Goal: Task Accomplishment & Management: Complete application form

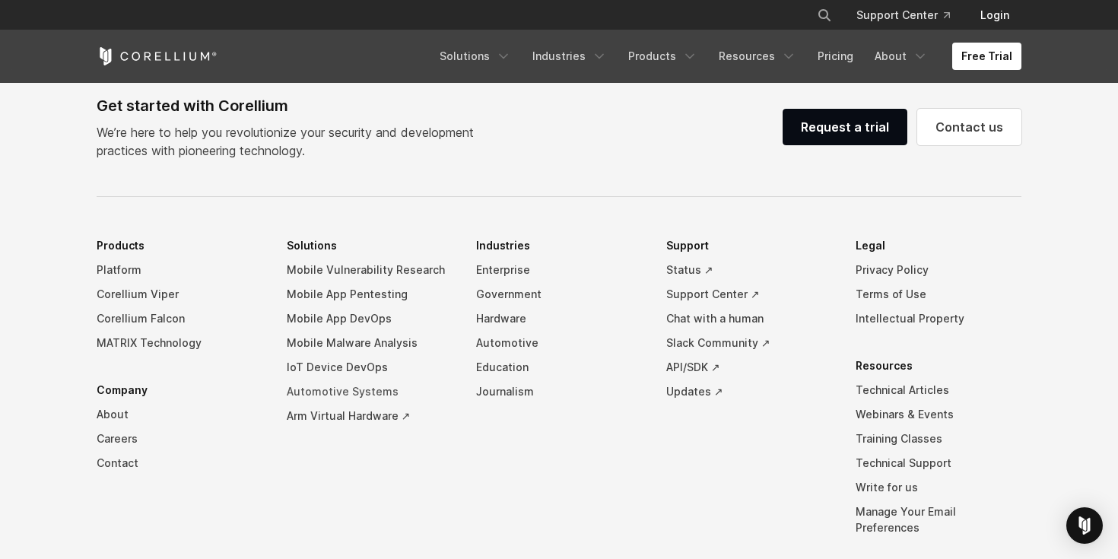
scroll to position [3444, 0]
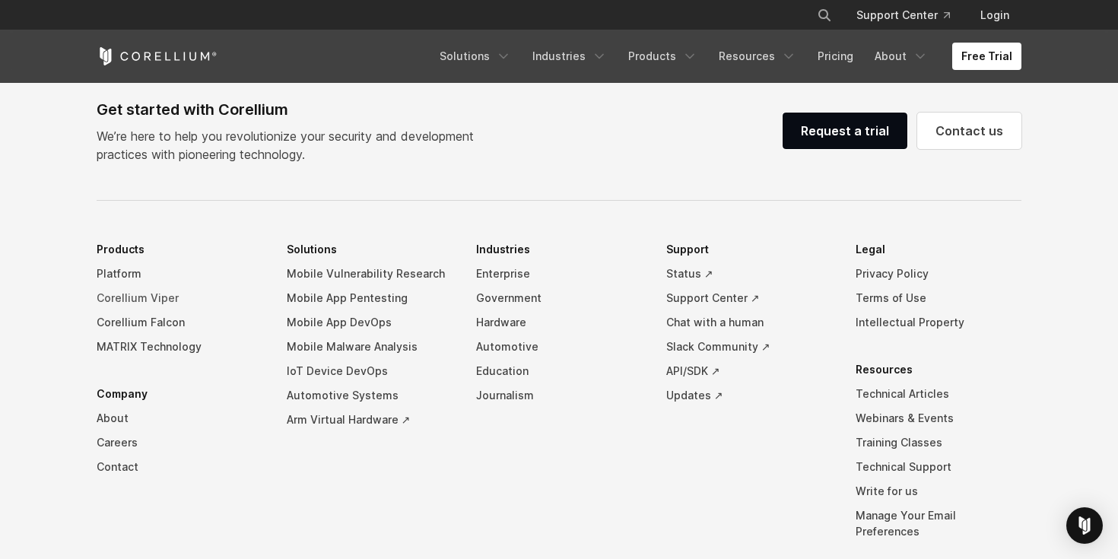
click at [114, 309] on link "Corellium Viper" at bounding box center [180, 298] width 166 height 24
click at [126, 335] on link "Corellium Falcon" at bounding box center [180, 322] width 166 height 24
click at [181, 359] on link "MATRIX Technology" at bounding box center [180, 347] width 166 height 24
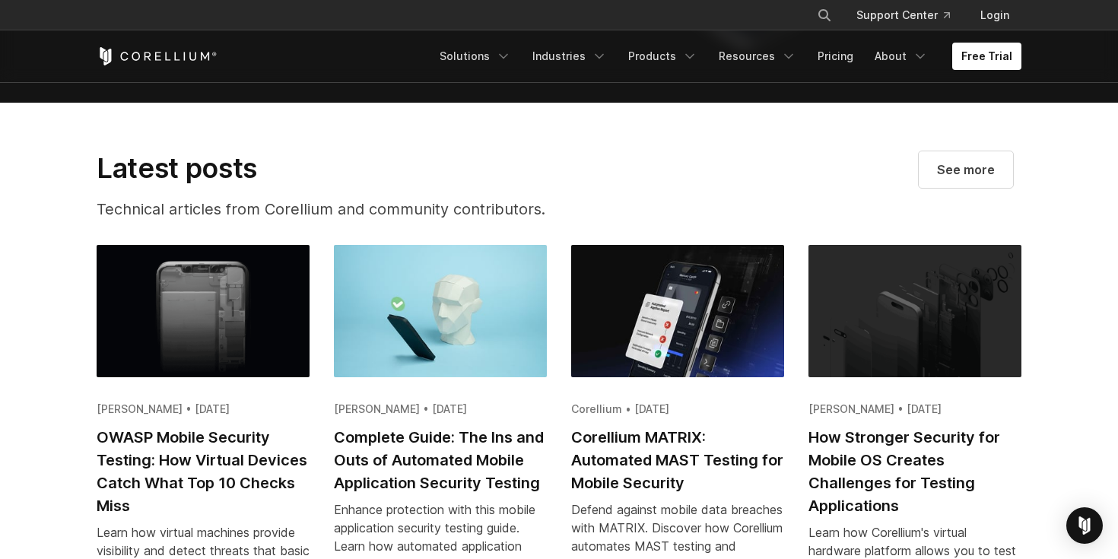
scroll to position [2414, 0]
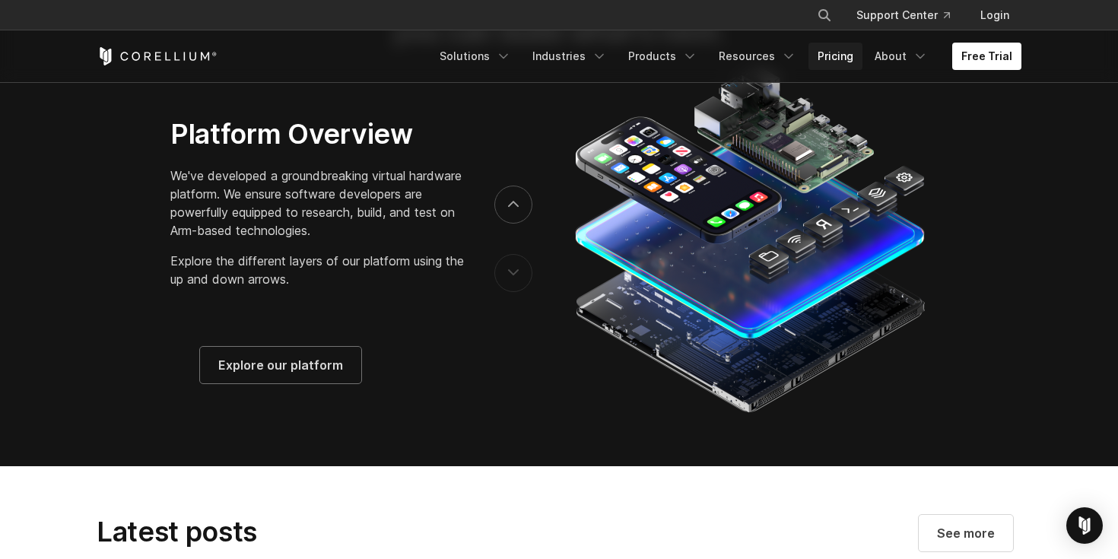
click at [828, 53] on link "Pricing" at bounding box center [835, 56] width 54 height 27
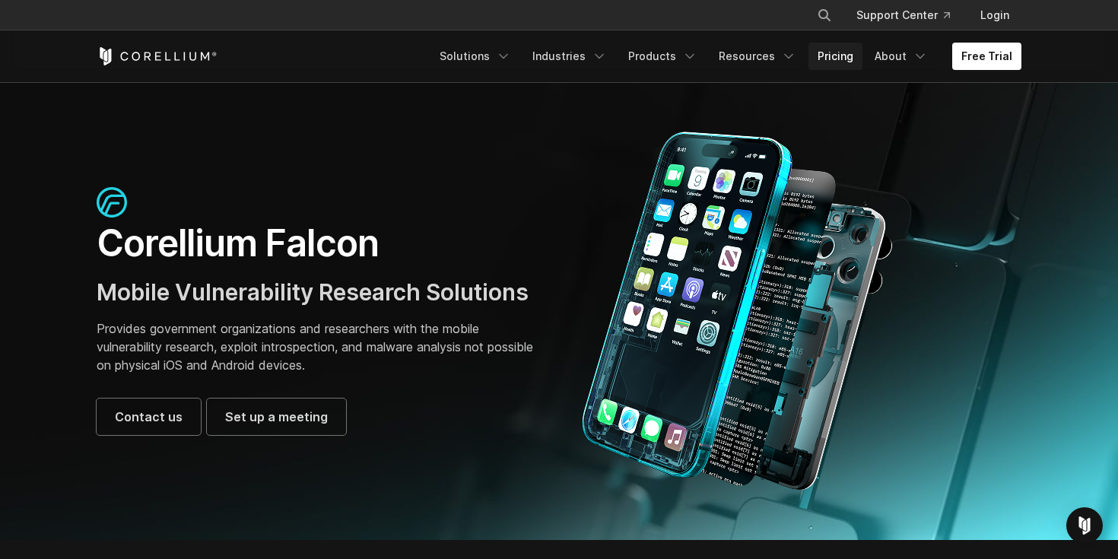
click at [856, 63] on link "Pricing" at bounding box center [835, 56] width 54 height 27
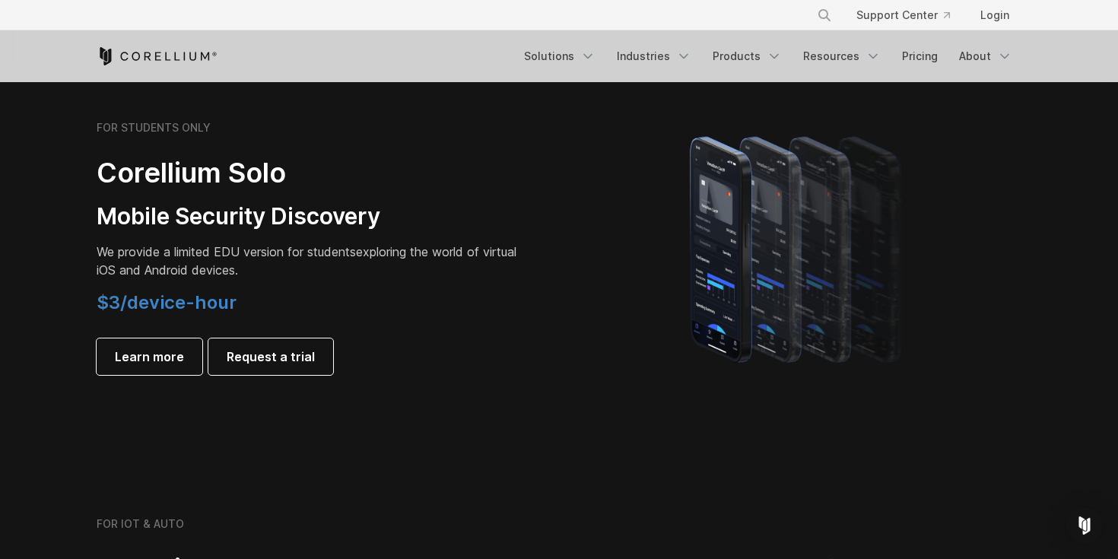
scroll to position [1053, 0]
drag, startPoint x: 97, startPoint y: 300, endPoint x: 265, endPoint y: 309, distance: 168.3
click at [265, 309] on h4 "$3/device-hour" at bounding box center [310, 301] width 426 height 23
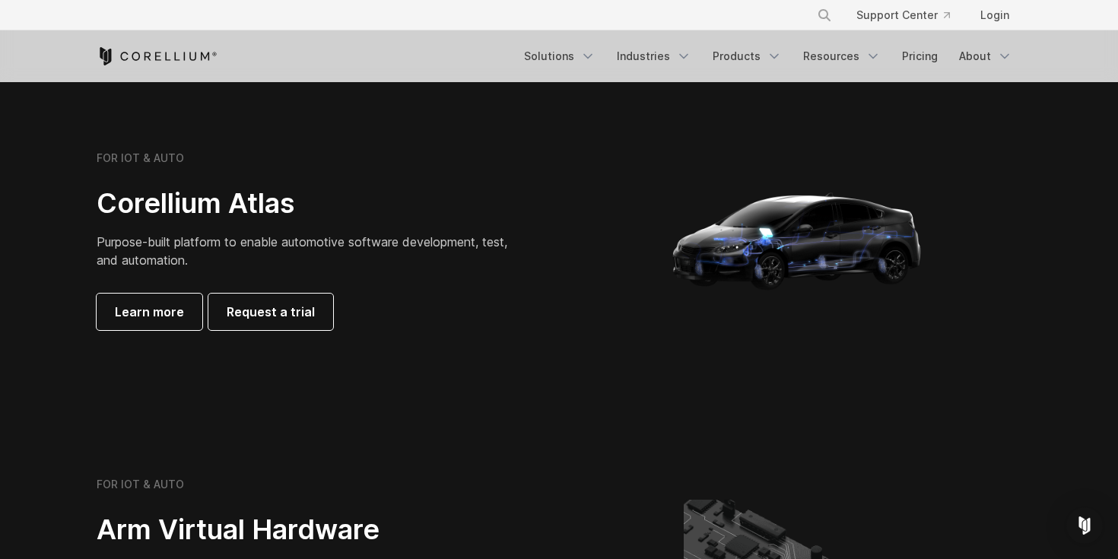
scroll to position [1402, 0]
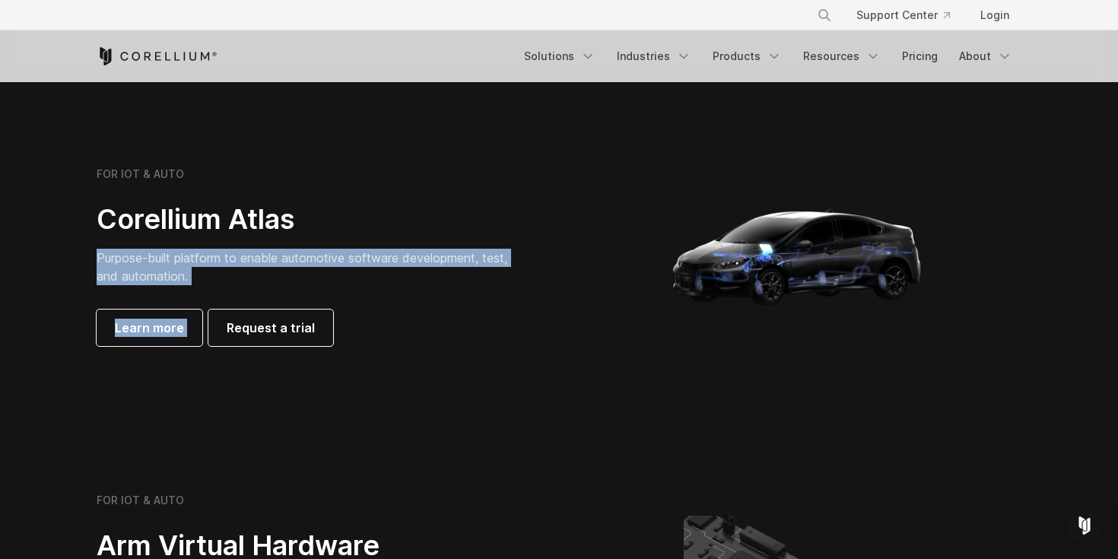
drag, startPoint x: 81, startPoint y: 258, endPoint x: 442, endPoint y: 300, distance: 362.9
click at [442, 300] on div "FOR IOT & AUTO Corellium Atlas Purpose-built platform to enable automotive soft…" at bounding box center [320, 256] width 478 height 179
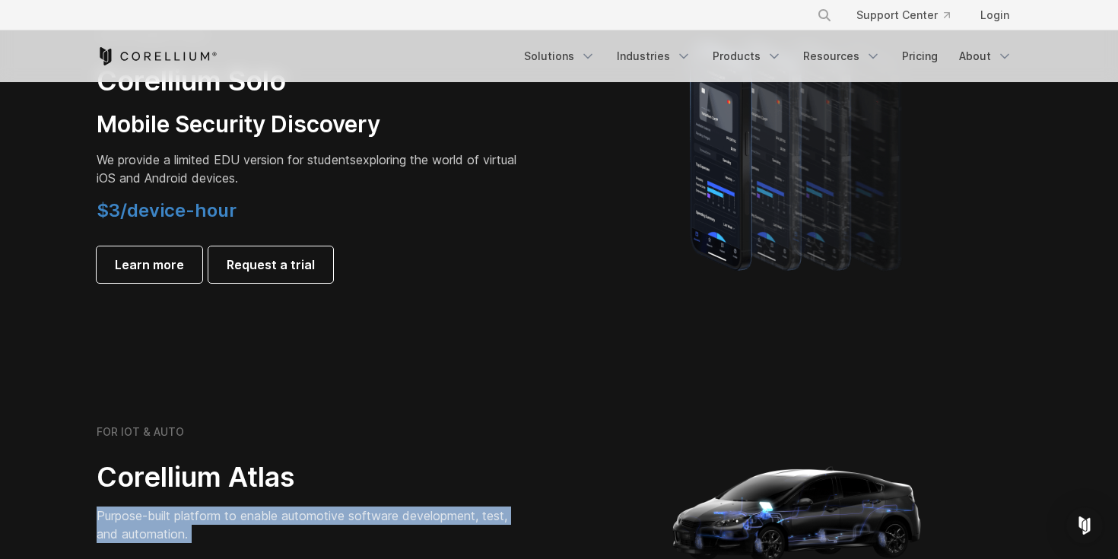
scroll to position [1149, 0]
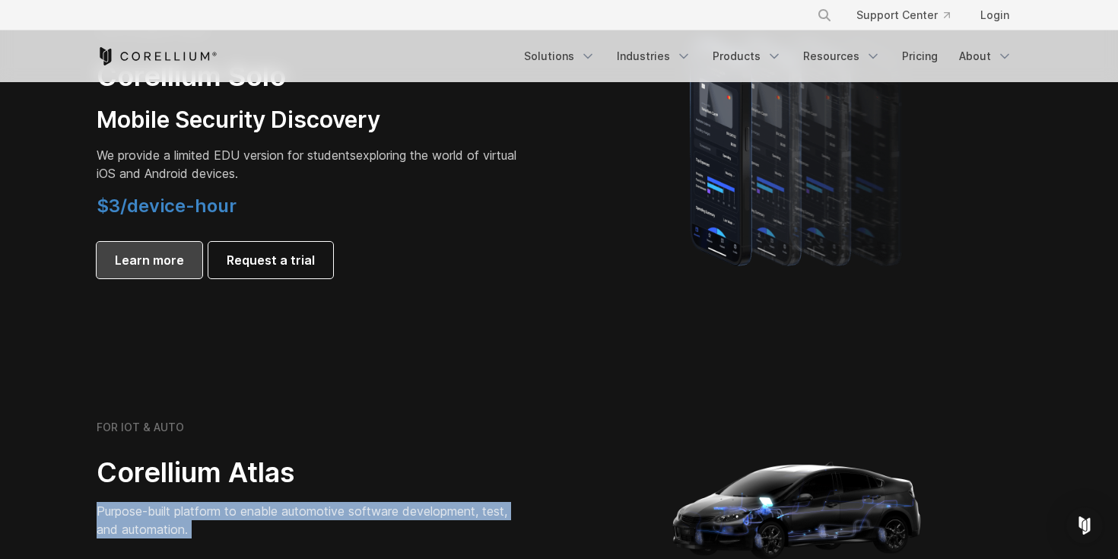
click at [140, 268] on span "Learn more" at bounding box center [149, 260] width 69 height 18
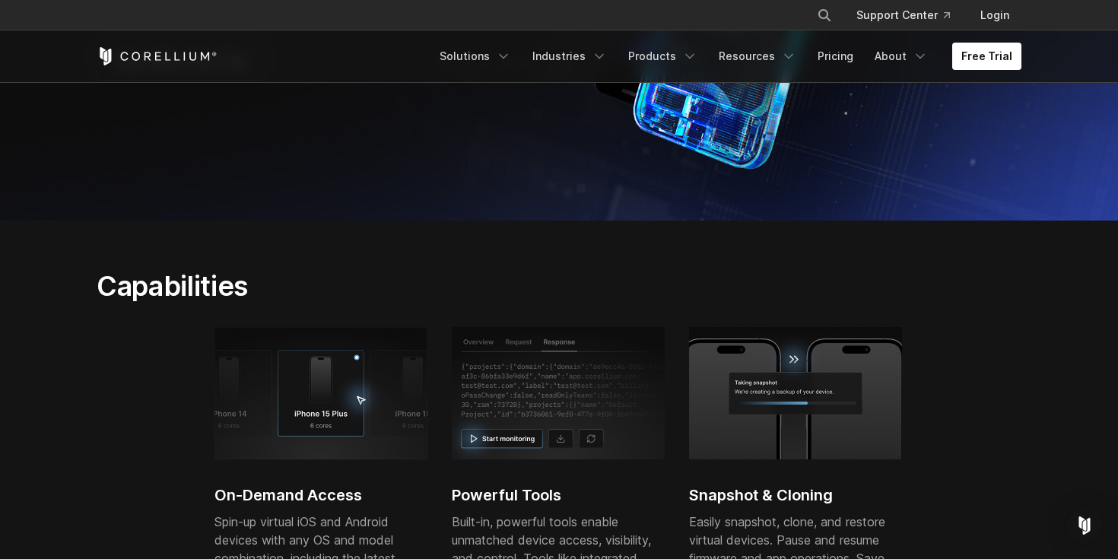
scroll to position [477, 0]
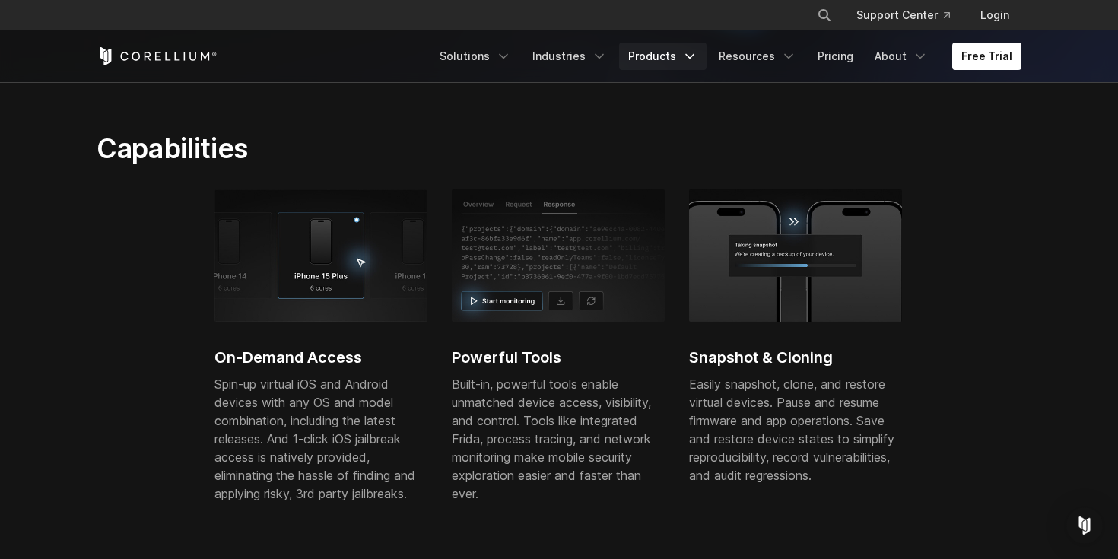
click at [646, 52] on link "Products" at bounding box center [662, 56] width 87 height 27
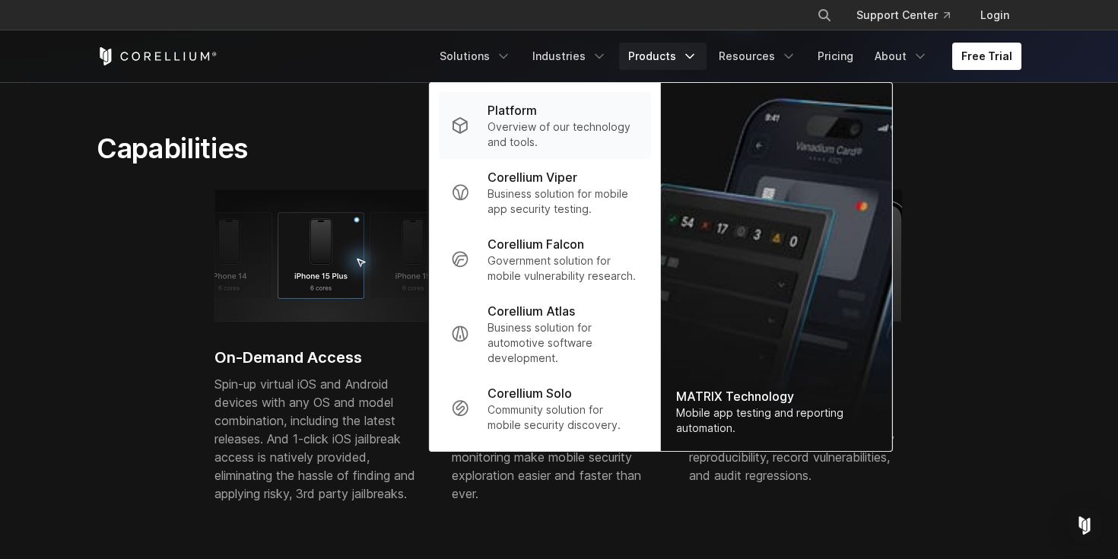
click at [507, 100] on link "Platform Overview of our technology and tools." at bounding box center [545, 125] width 212 height 67
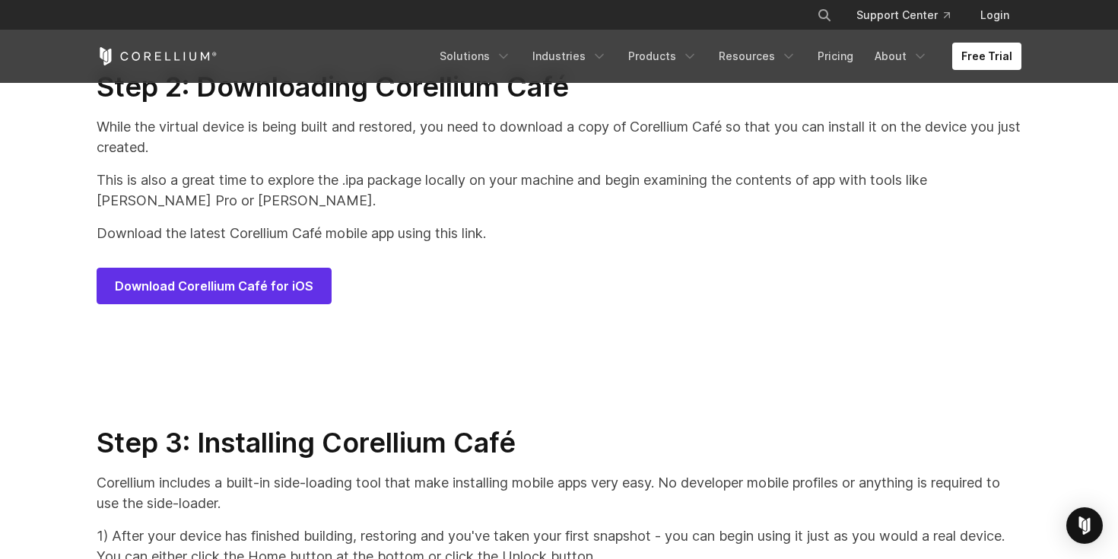
scroll to position [7424, 0]
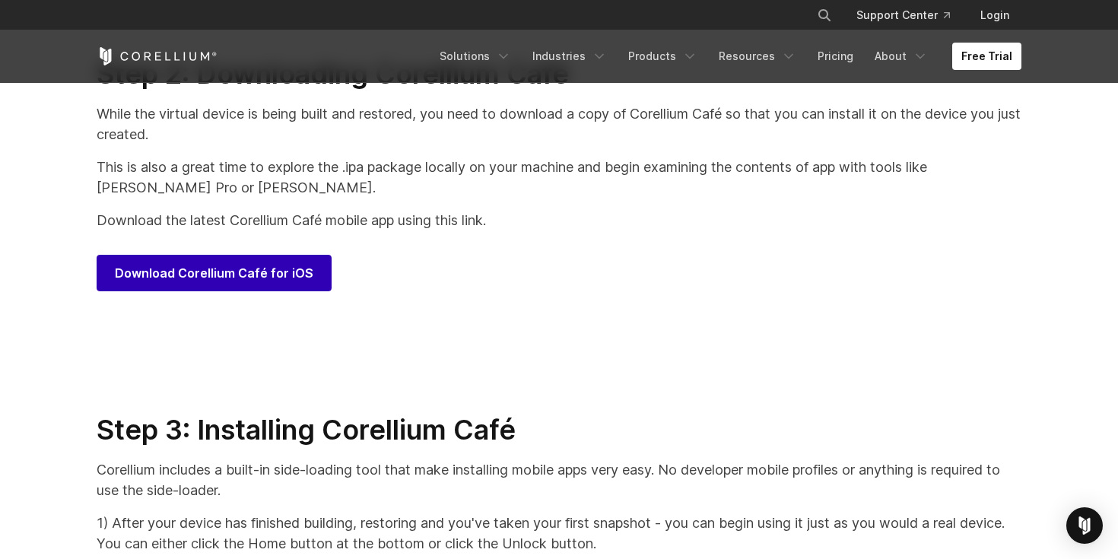
click at [275, 282] on span "Download Corellium Café for iOS" at bounding box center [214, 273] width 198 height 18
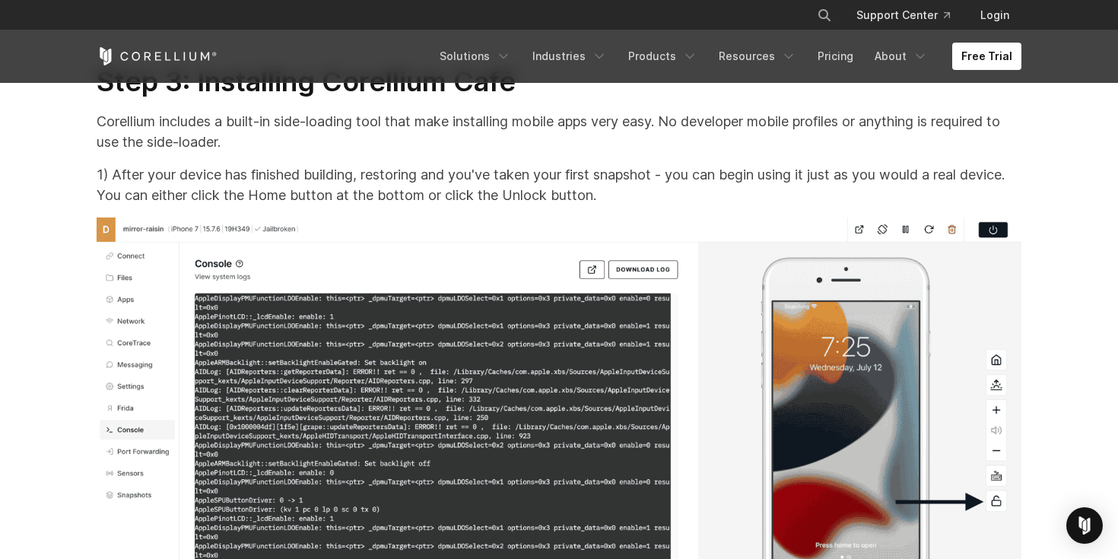
click at [814, 287] on img at bounding box center [559, 416] width 925 height 398
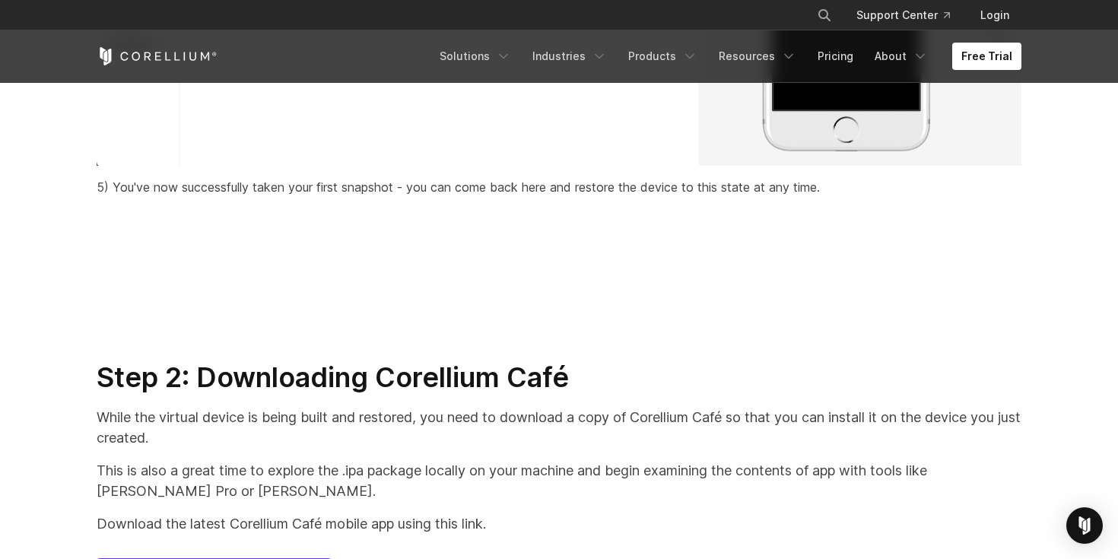
scroll to position [7257, 0]
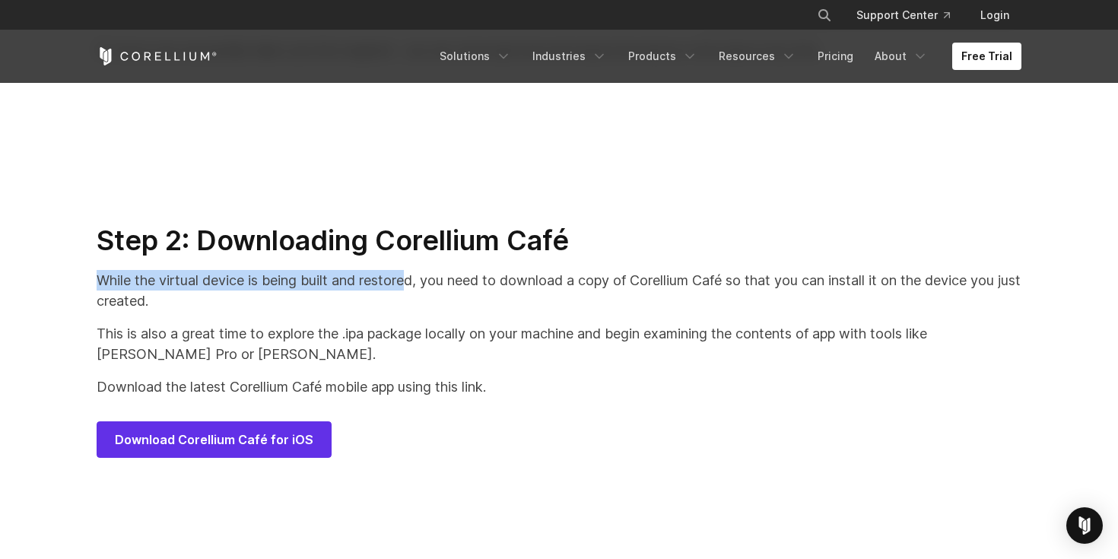
drag, startPoint x: 92, startPoint y: 294, endPoint x: 424, endPoint y: 306, distance: 331.7
click at [424, 306] on div "Step 2: Downloading Corellium Café While the virtual device is being built and …" at bounding box center [558, 341] width 955 height 234
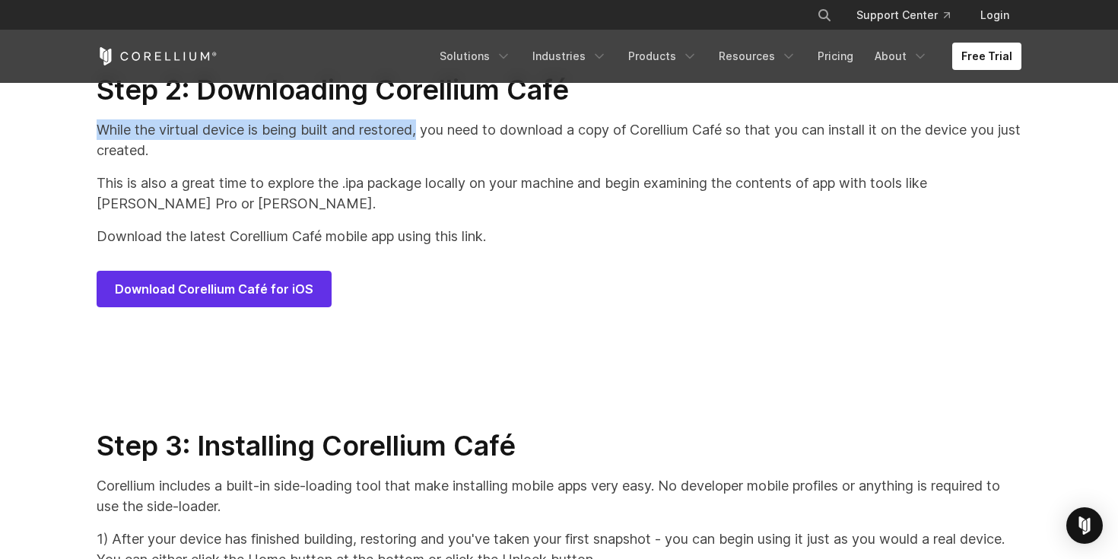
scroll to position [7429, 0]
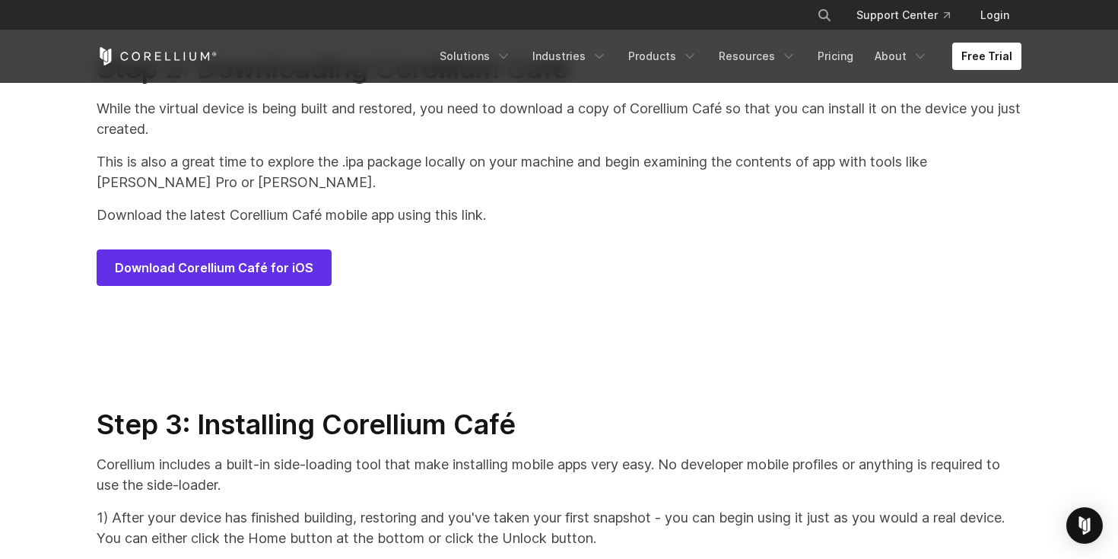
click at [293, 359] on section "Step 2: Downloading Corellium Café While the virtual device is being built and …" at bounding box center [559, 181] width 1118 height 356
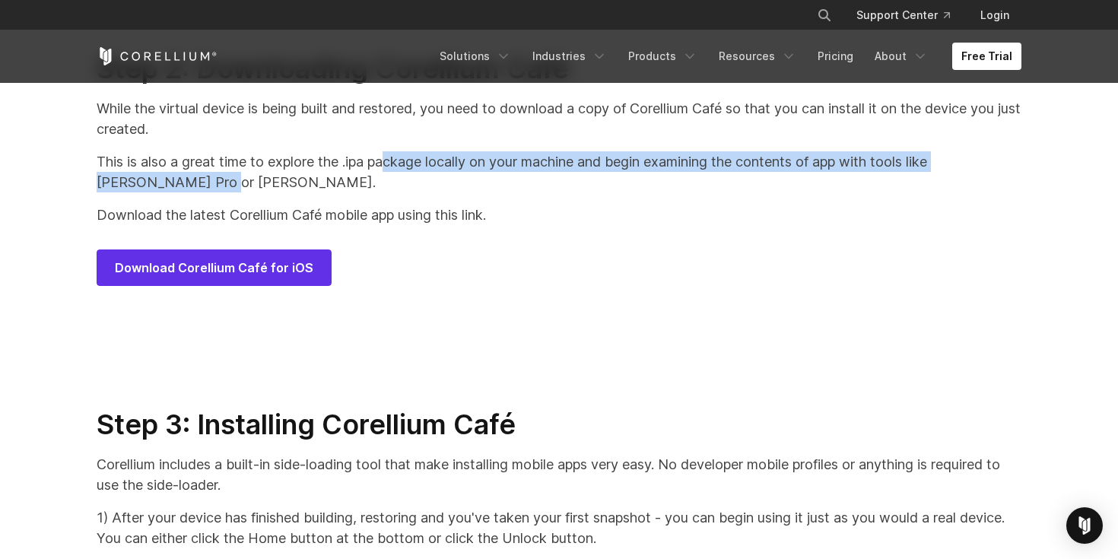
drag, startPoint x: 392, startPoint y: 182, endPoint x: 776, endPoint y: 205, distance: 384.7
click at [776, 192] on p "This is also a great time to explore the .ipa package locally on your machine a…" at bounding box center [559, 171] width 925 height 41
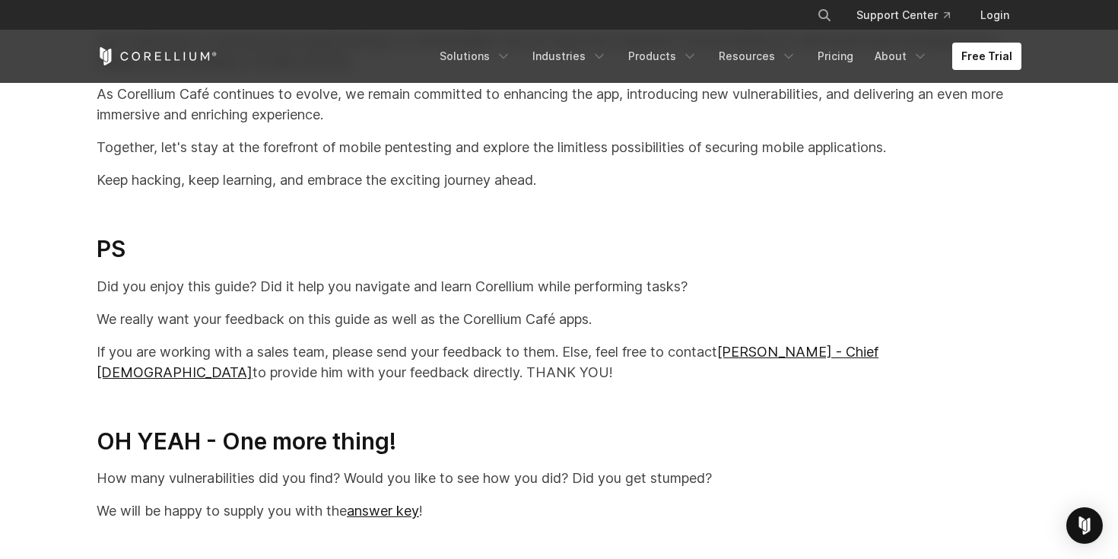
scroll to position [31506, 0]
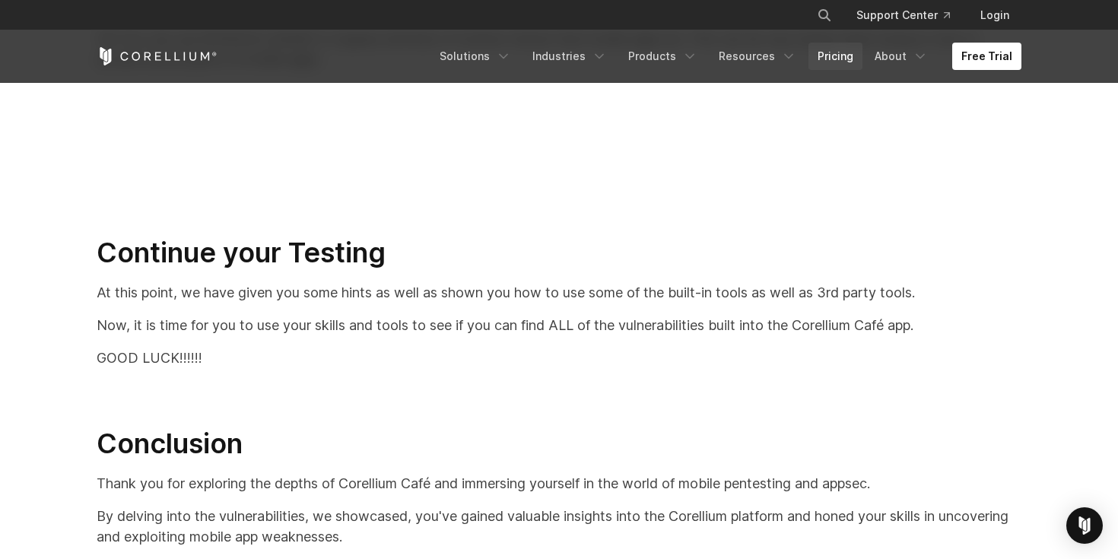
click at [839, 49] on link "Pricing" at bounding box center [835, 56] width 54 height 27
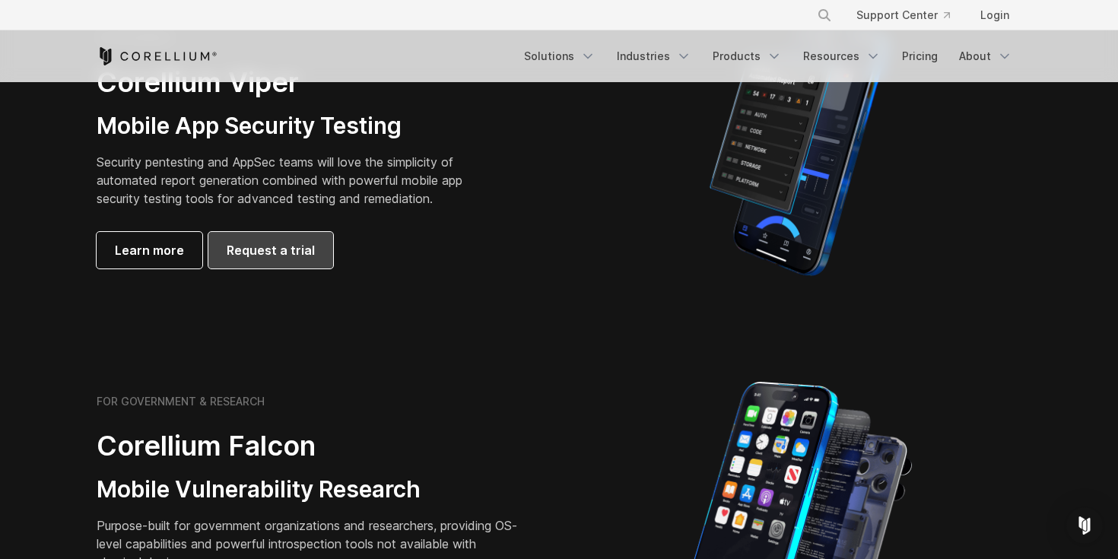
scroll to position [300, 0]
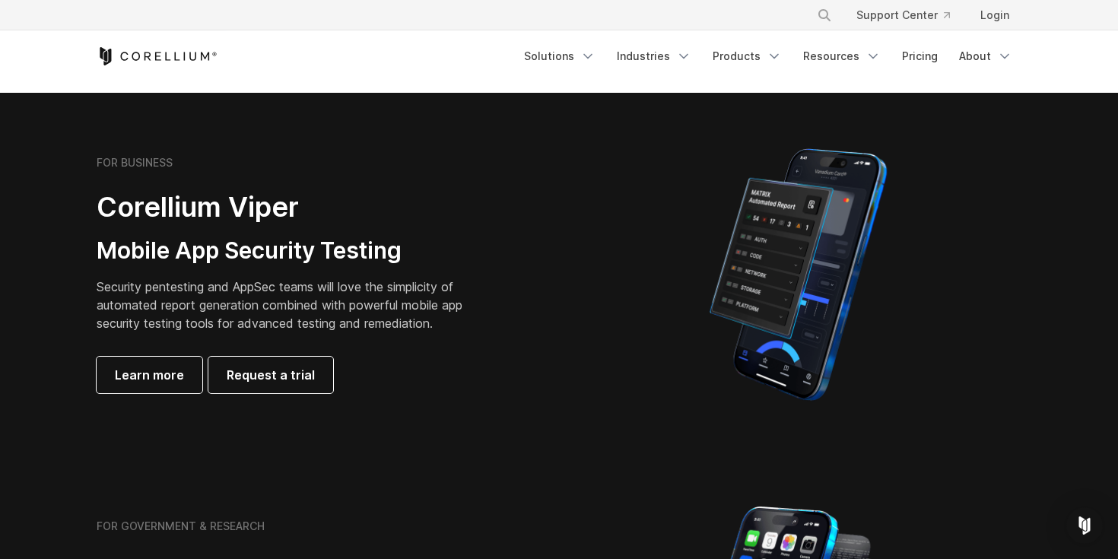
click at [103, 204] on h2 "Corellium Viper" at bounding box center [291, 207] width 389 height 34
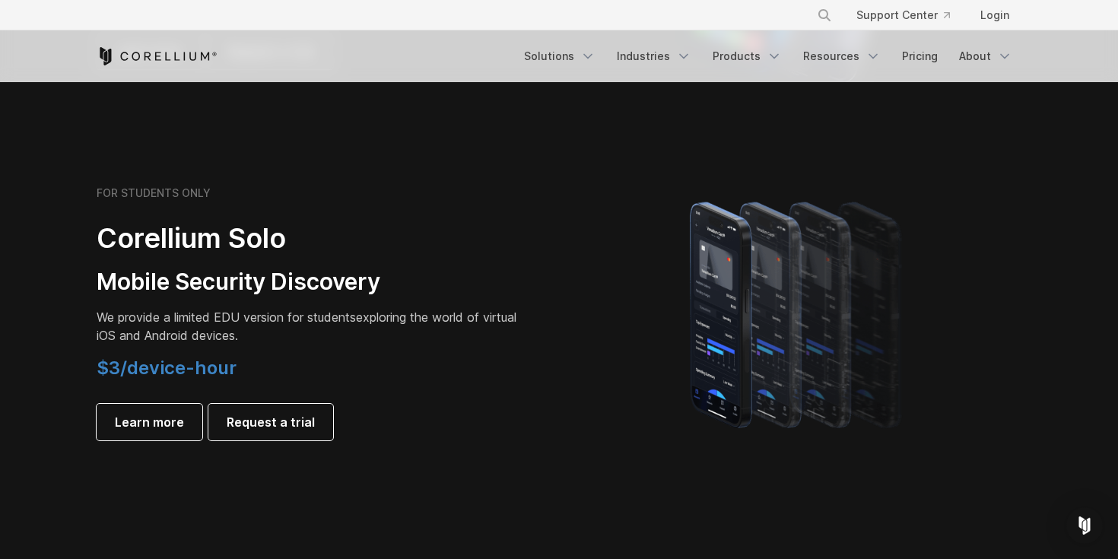
scroll to position [989, 0]
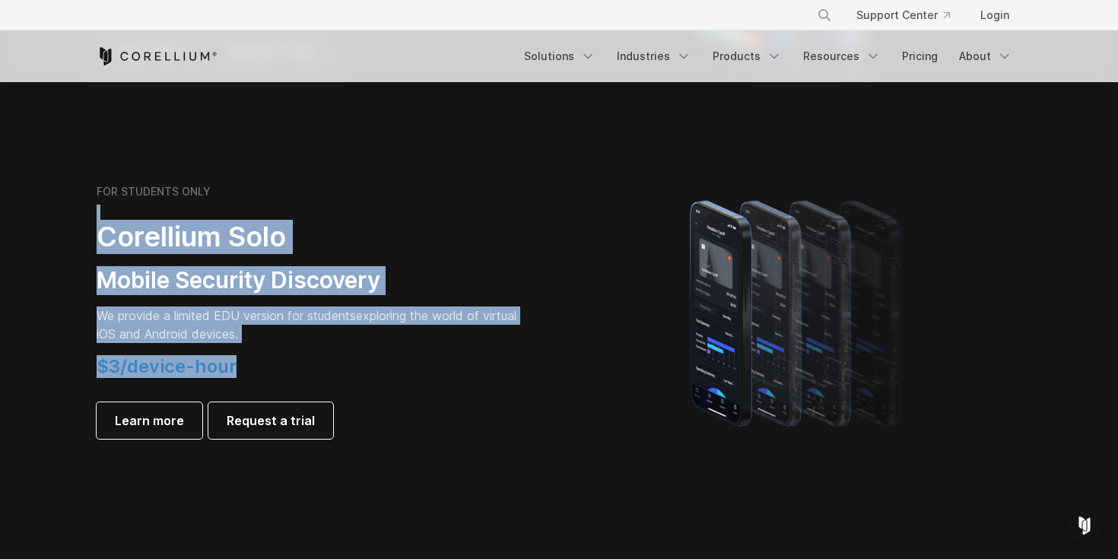
drag, startPoint x: 88, startPoint y: 214, endPoint x: 325, endPoint y: 360, distance: 278.6
click at [325, 360] on div "FOR STUDENTS ONLY Corellium Solo Mobile Security Discovery We provide a limited…" at bounding box center [320, 312] width 478 height 254
click at [325, 360] on h4 "$3/device-hour" at bounding box center [310, 366] width 426 height 23
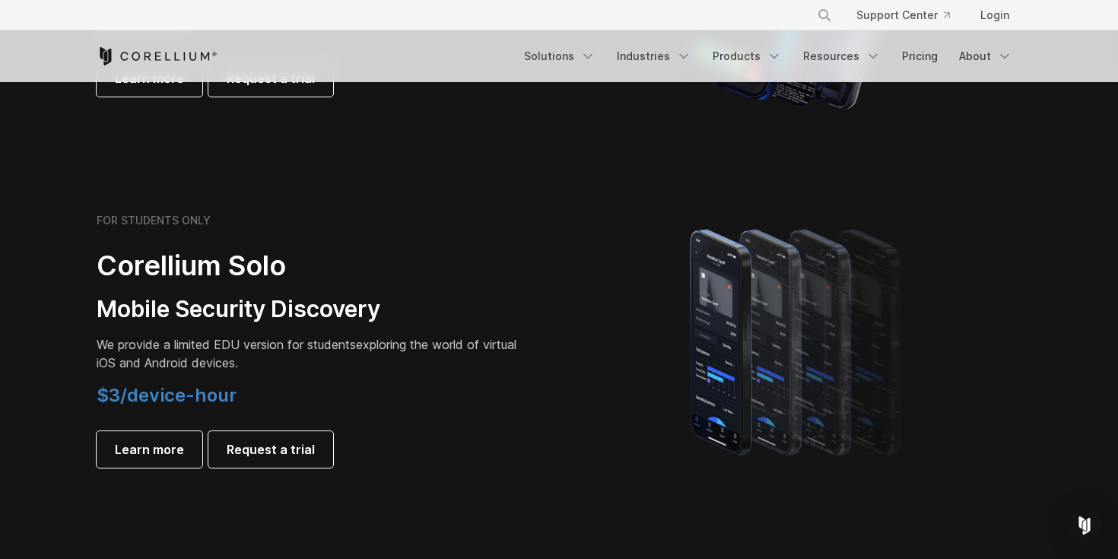
scroll to position [963, 0]
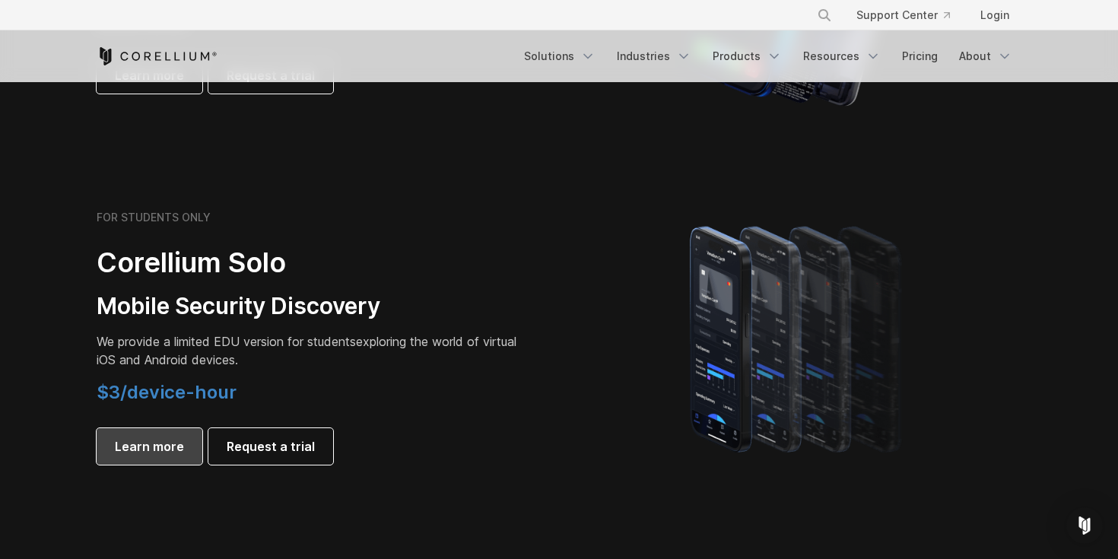
click at [126, 447] on span "Learn more" at bounding box center [149, 446] width 69 height 18
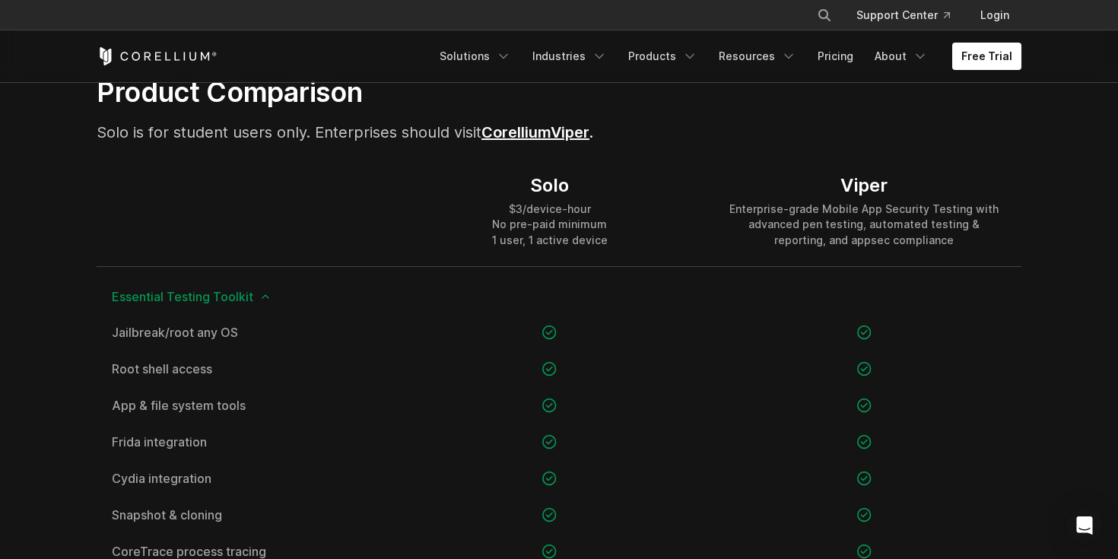
scroll to position [1028, 0]
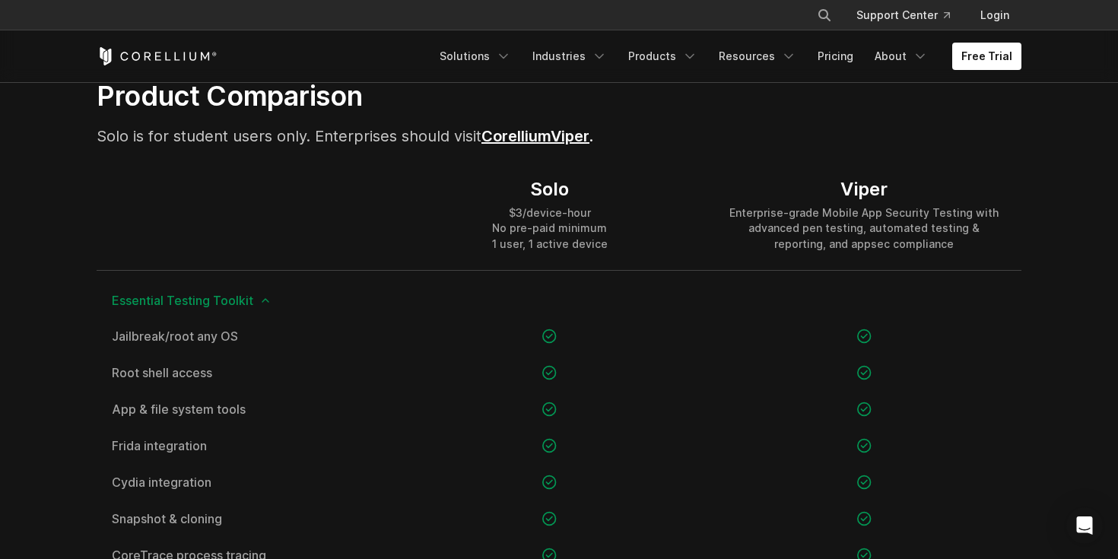
drag, startPoint x: 744, startPoint y: 212, endPoint x: 920, endPoint y: 240, distance: 177.8
click at [920, 240] on div "Enterprise-grade Mobile App Security Testing with advanced pen testing, automat…" at bounding box center [864, 228] width 284 height 46
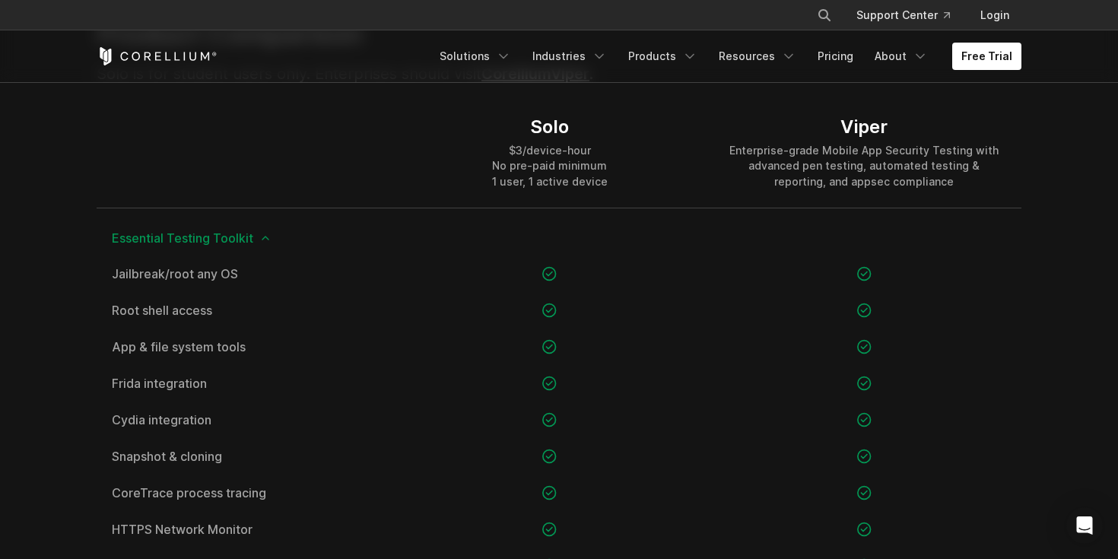
scroll to position [1131, 0]
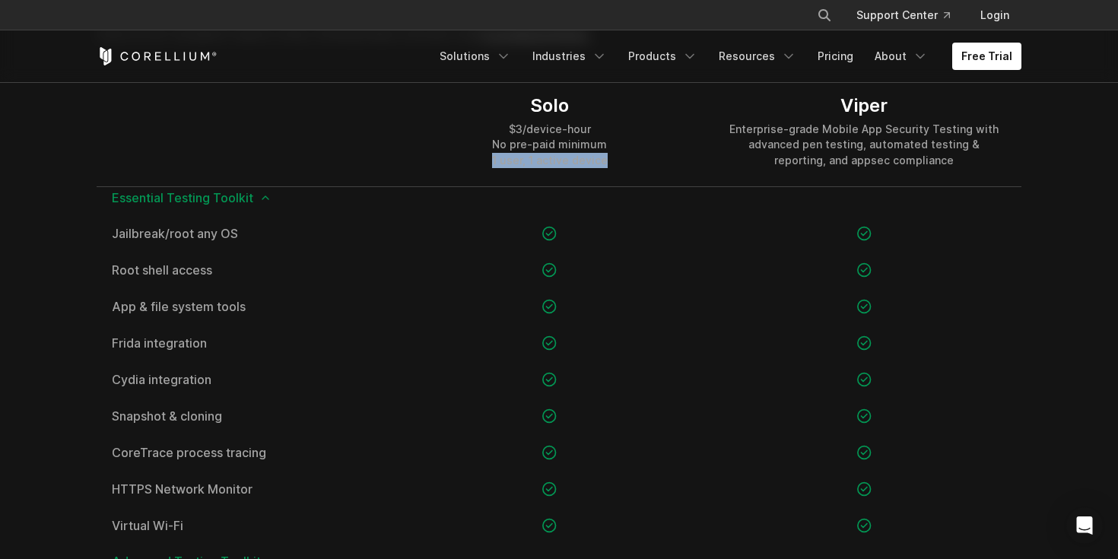
drag, startPoint x: 496, startPoint y: 153, endPoint x: 614, endPoint y: 159, distance: 118.0
click at [614, 160] on div "Solo $3/device-hour No pre-paid minimum 1 user, 1 active device" at bounding box center [549, 130] width 314 height 109
drag, startPoint x: 492, startPoint y: 140, endPoint x: 612, endPoint y: 141, distance: 120.2
click at [612, 141] on div "Solo $3/device-hour No pre-paid minimum 1 user, 1 active device" at bounding box center [549, 130] width 314 height 109
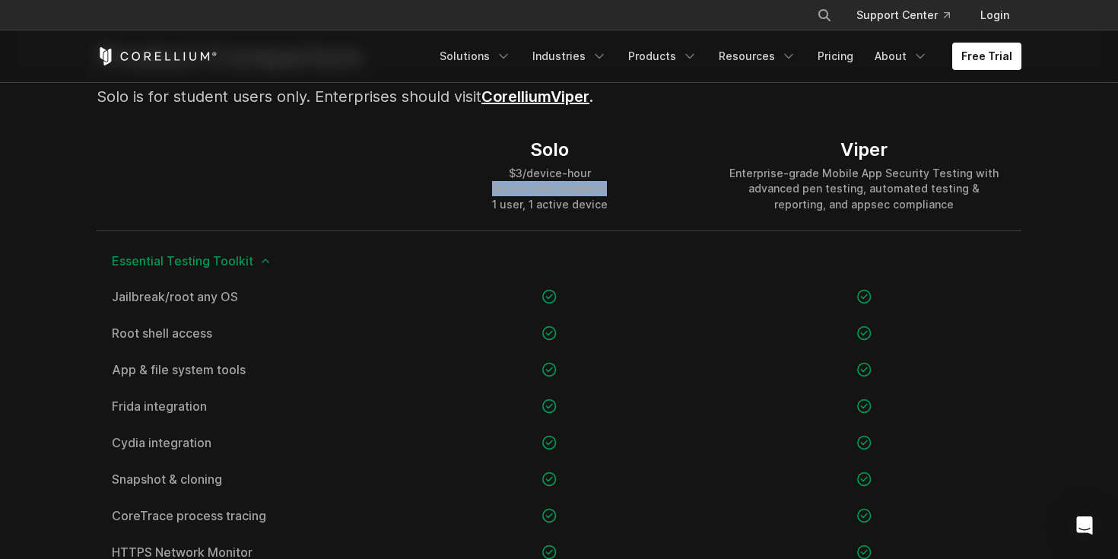
scroll to position [989, 0]
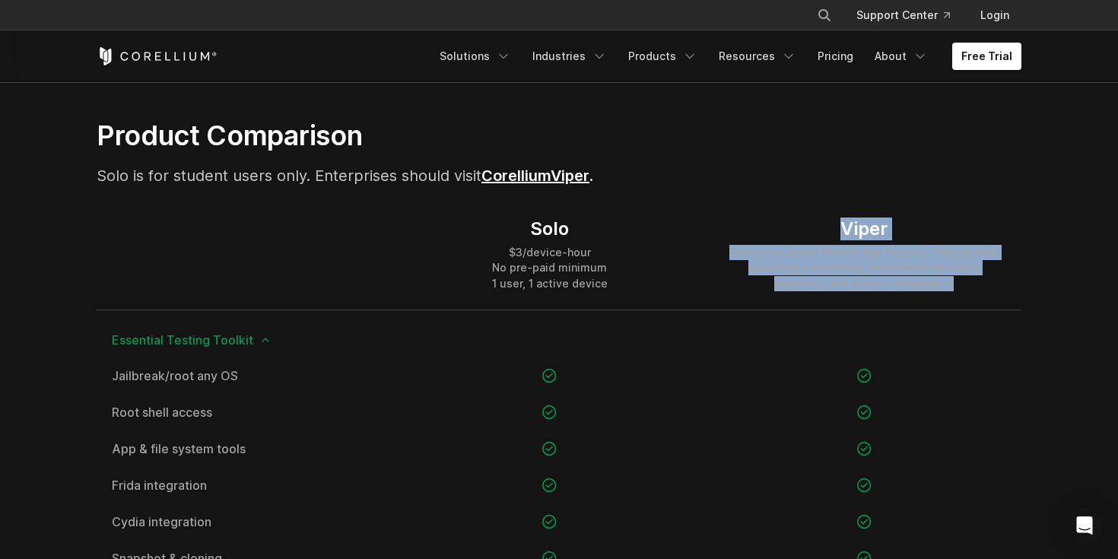
drag, startPoint x: 814, startPoint y: 227, endPoint x: 1066, endPoint y: 347, distance: 278.9
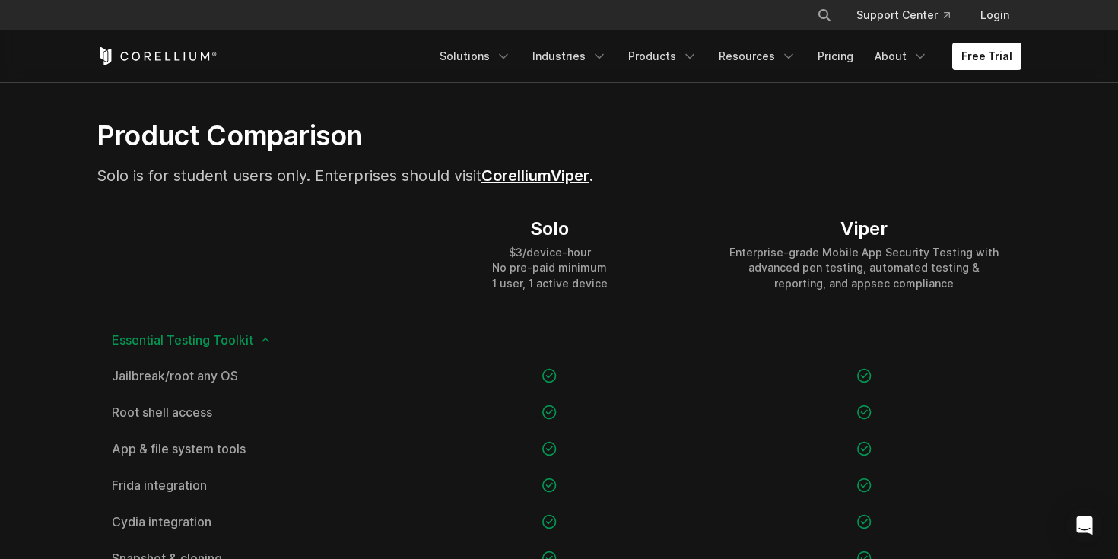
click at [951, 223] on div "Viper" at bounding box center [864, 228] width 284 height 23
click at [565, 180] on link "Viper" at bounding box center [570, 176] width 39 height 18
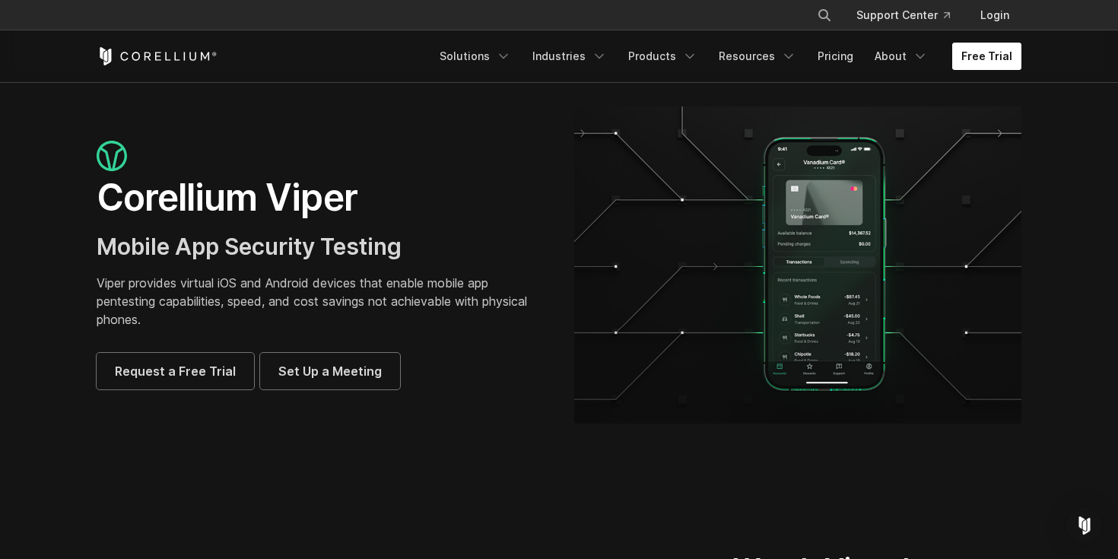
click at [1012, 57] on link "Free Trial" at bounding box center [986, 56] width 69 height 27
click at [198, 376] on span "Request a Free Trial" at bounding box center [175, 371] width 121 height 18
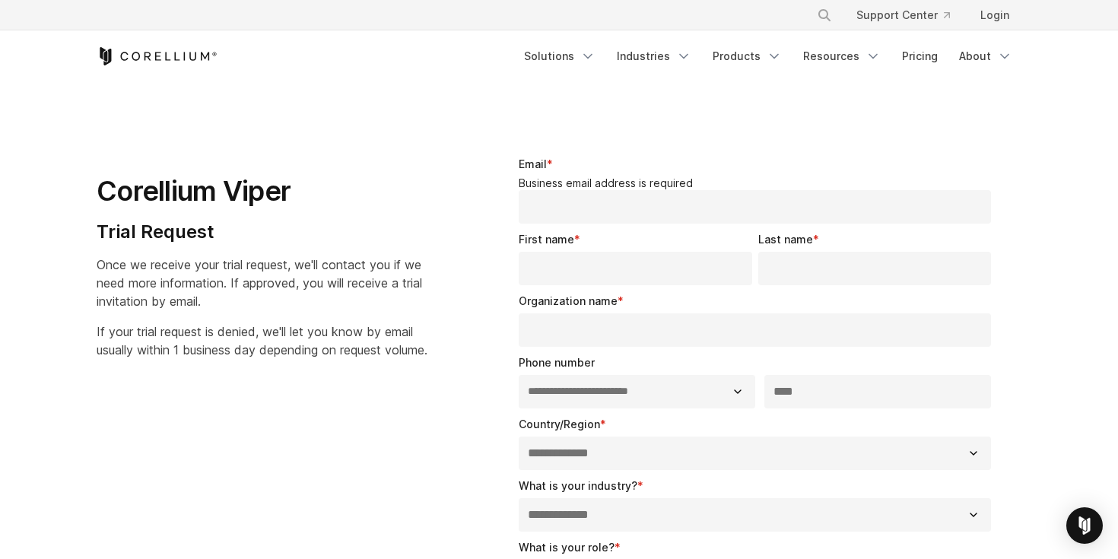
select select "**"
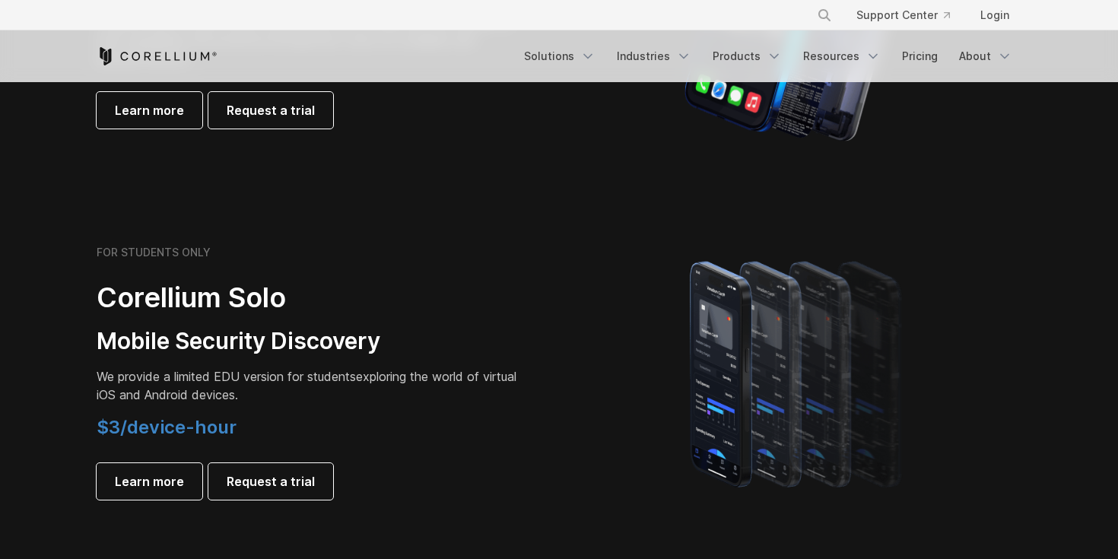
scroll to position [1046, 0]
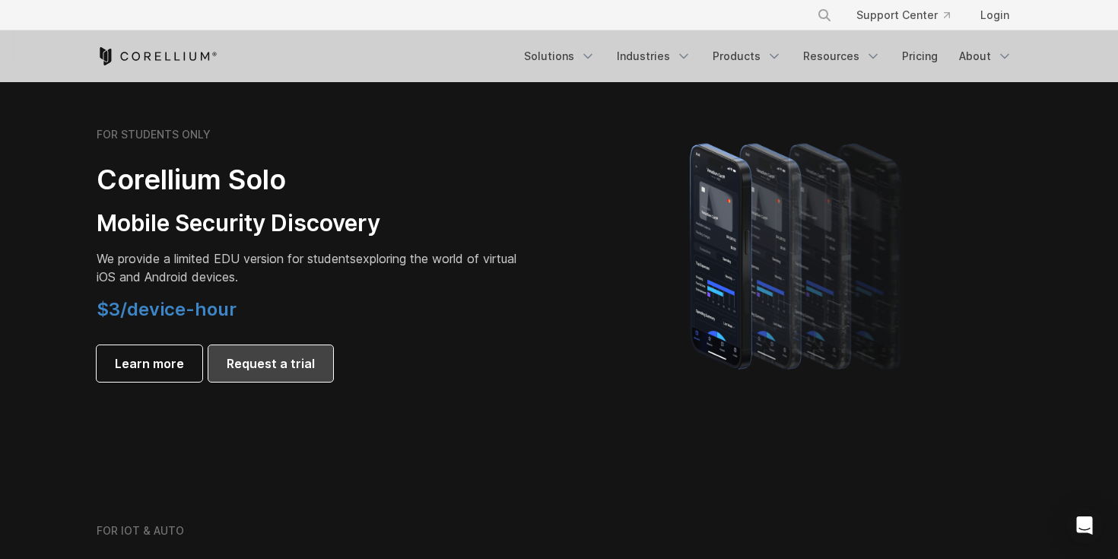
click at [267, 376] on link "Request a trial" at bounding box center [270, 363] width 125 height 36
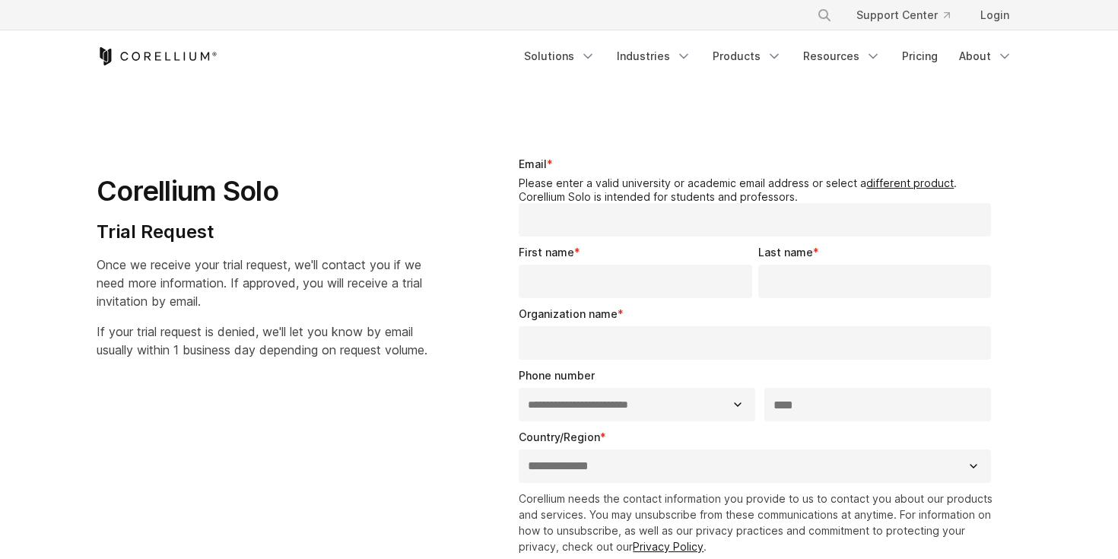
select select "**"
click at [714, 215] on input "Email *" at bounding box center [755, 219] width 472 height 33
type input "**********"
type input "*********"
type input "*"
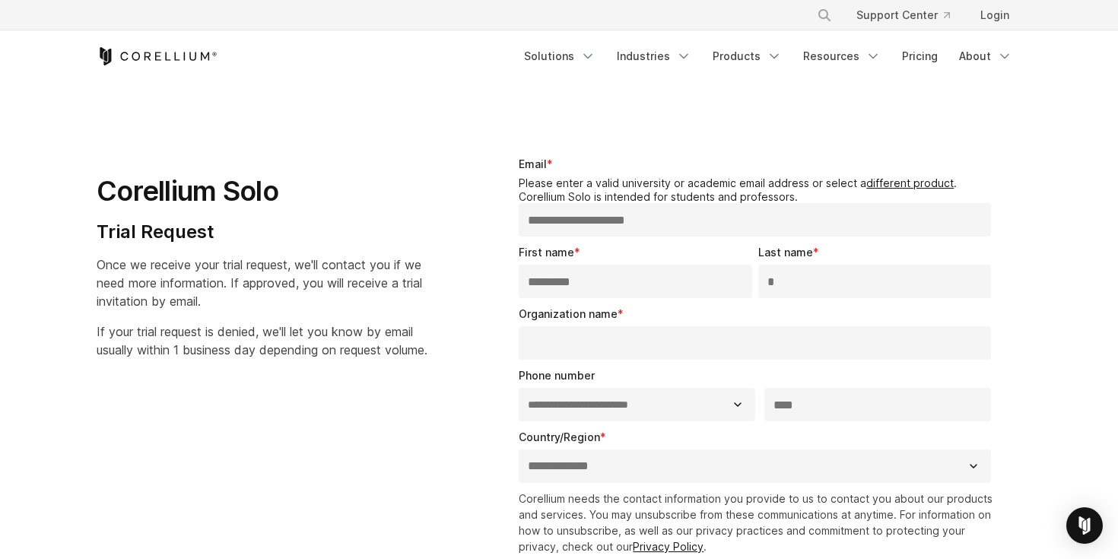
type input "*"
type input "***"
click at [706, 411] on select "**********" at bounding box center [637, 404] width 236 height 33
click at [726, 461] on select "**********" at bounding box center [755, 465] width 472 height 33
select select "*****"
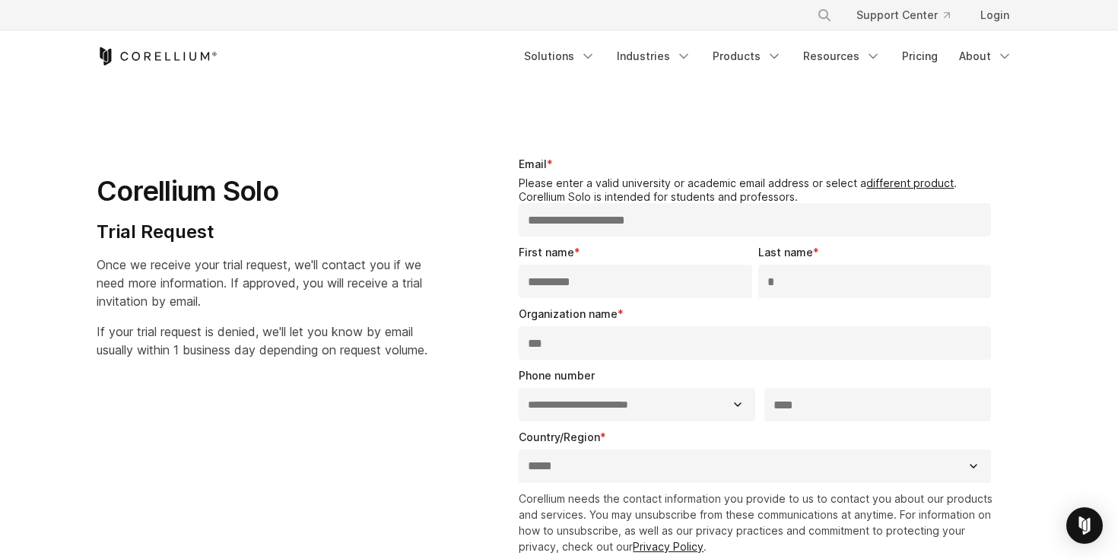
click at [519, 449] on select "**********" at bounding box center [755, 465] width 472 height 33
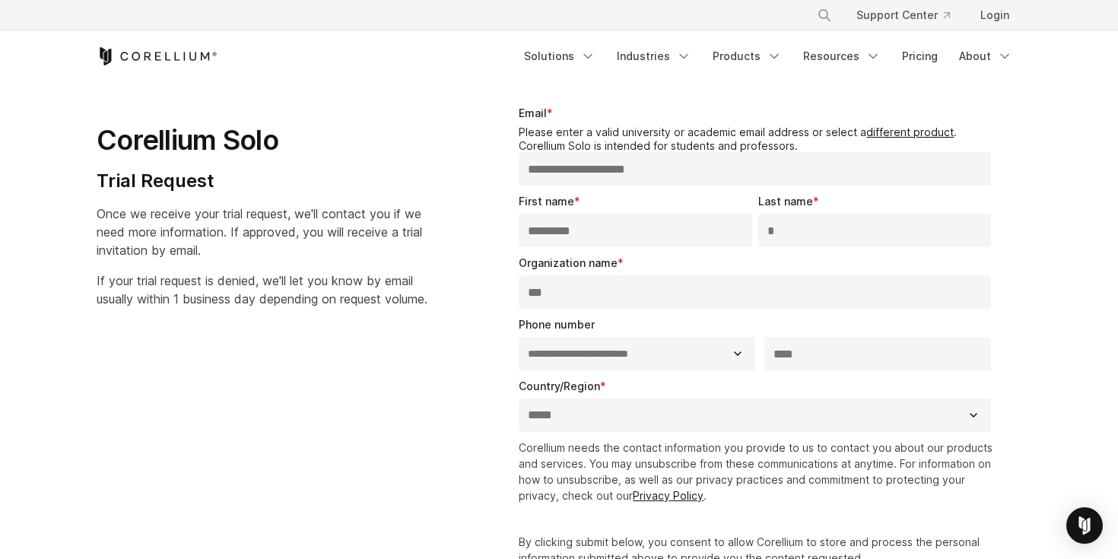
scroll to position [37, 0]
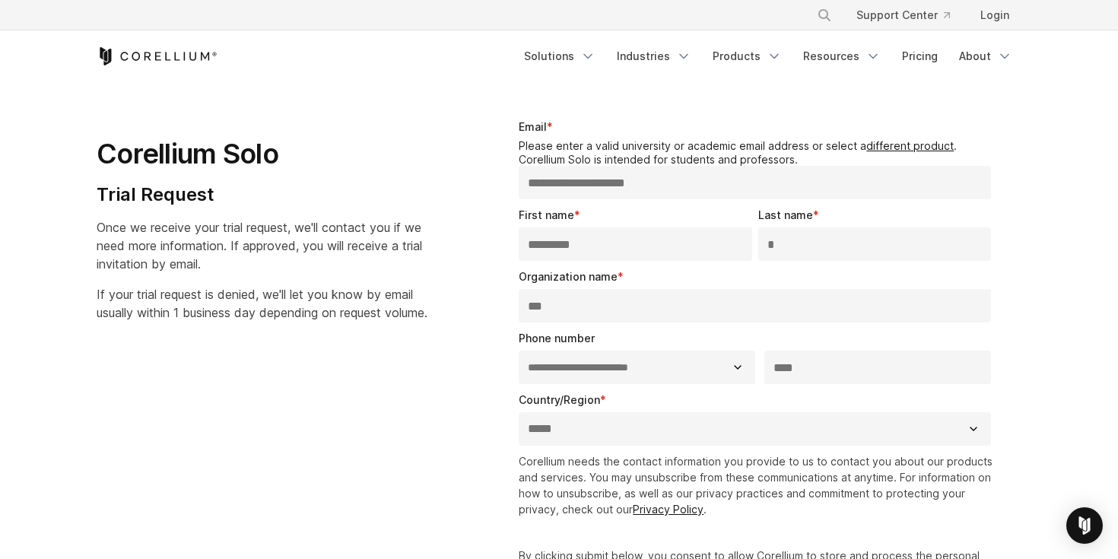
click at [630, 305] on input "***" at bounding box center [755, 305] width 472 height 33
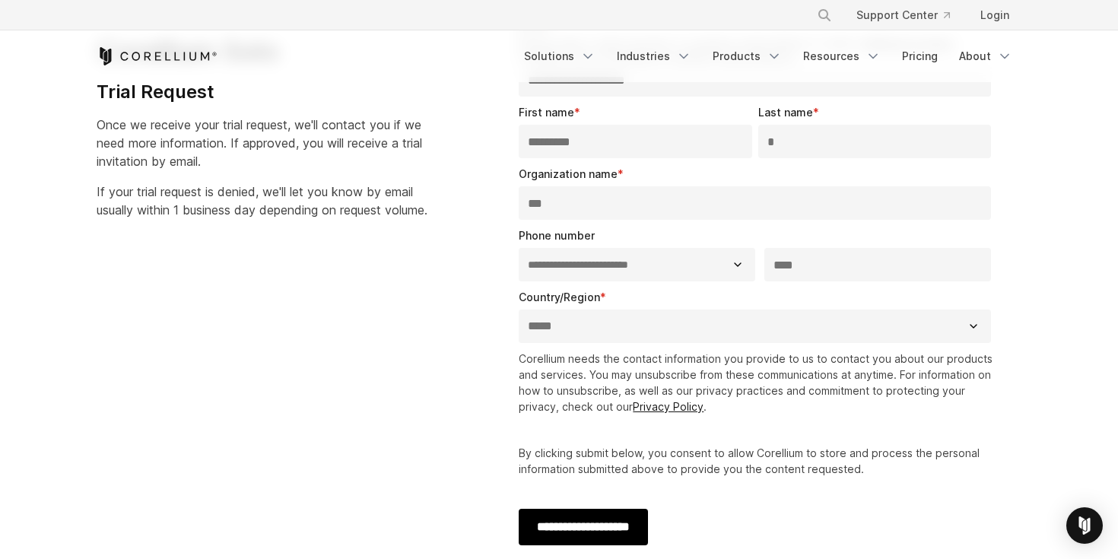
scroll to position [141, 0]
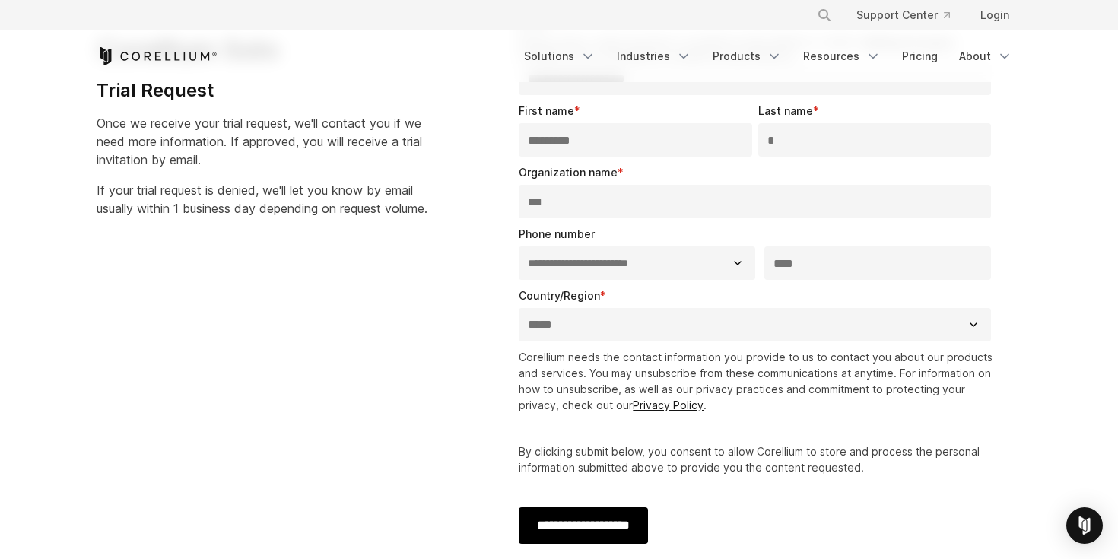
click at [598, 532] on input "**********" at bounding box center [583, 525] width 129 height 36
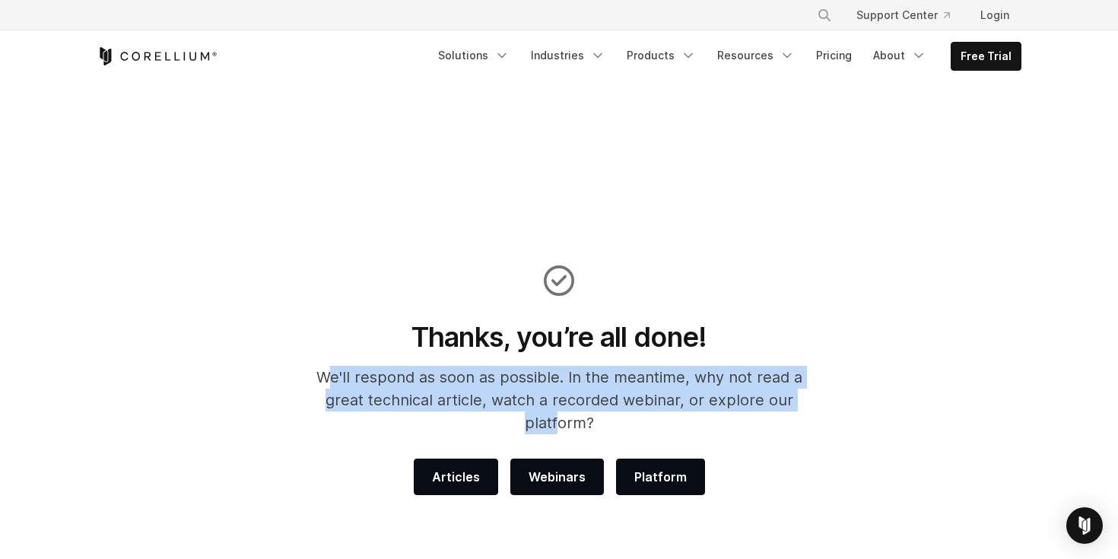
drag, startPoint x: 306, startPoint y: 378, endPoint x: 772, endPoint y: 389, distance: 465.5
click at [772, 389] on p "We'll respond as soon as possible. In the meantime, why not read a great techni…" at bounding box center [559, 400] width 527 height 68
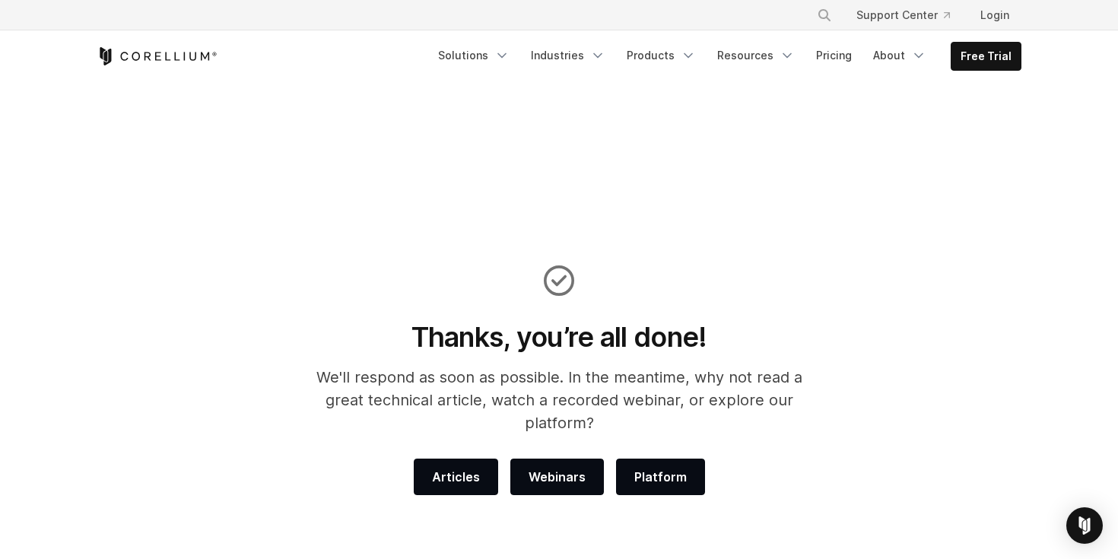
drag, startPoint x: 406, startPoint y: 397, endPoint x: 402, endPoint y: 389, distance: 8.5
click at [406, 396] on p "We'll respond as soon as possible. In the meantime, why not read a great techni…" at bounding box center [559, 400] width 527 height 68
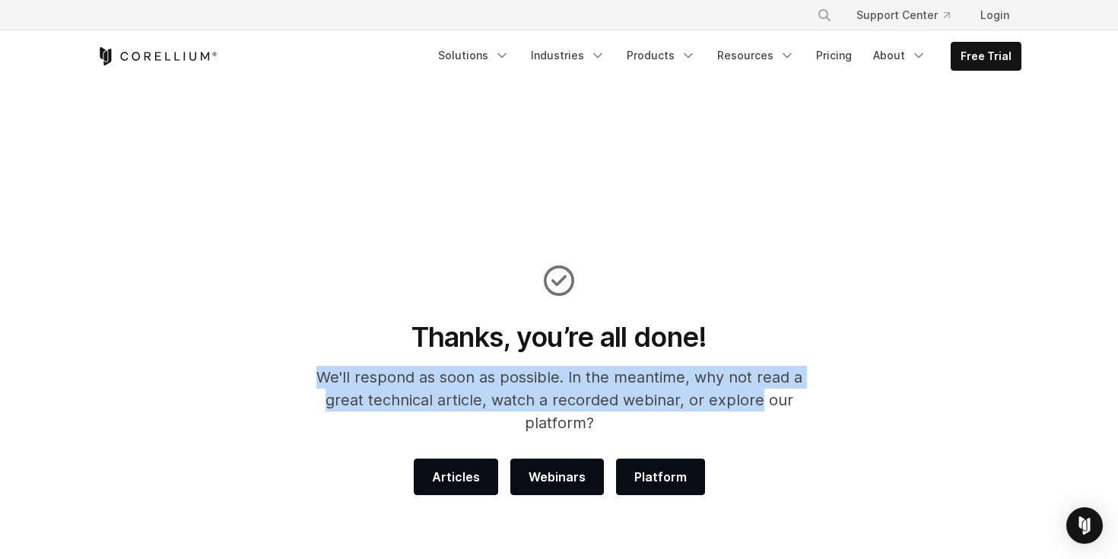
drag, startPoint x: 422, startPoint y: 356, endPoint x: 700, endPoint y: 399, distance: 280.9
click at [700, 399] on div "Thanks, you’re all done! We'll respond as soon as possible. In the meantime, wh…" at bounding box center [559, 380] width 557 height 230
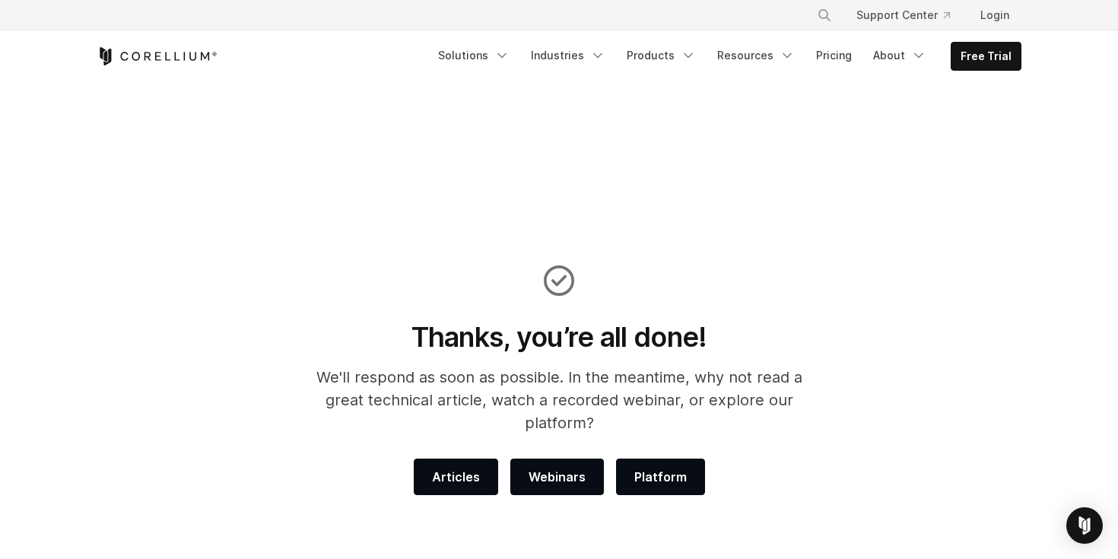
click at [761, 399] on p "We'll respond as soon as possible. In the meantime, why not read a great techni…" at bounding box center [559, 400] width 527 height 68
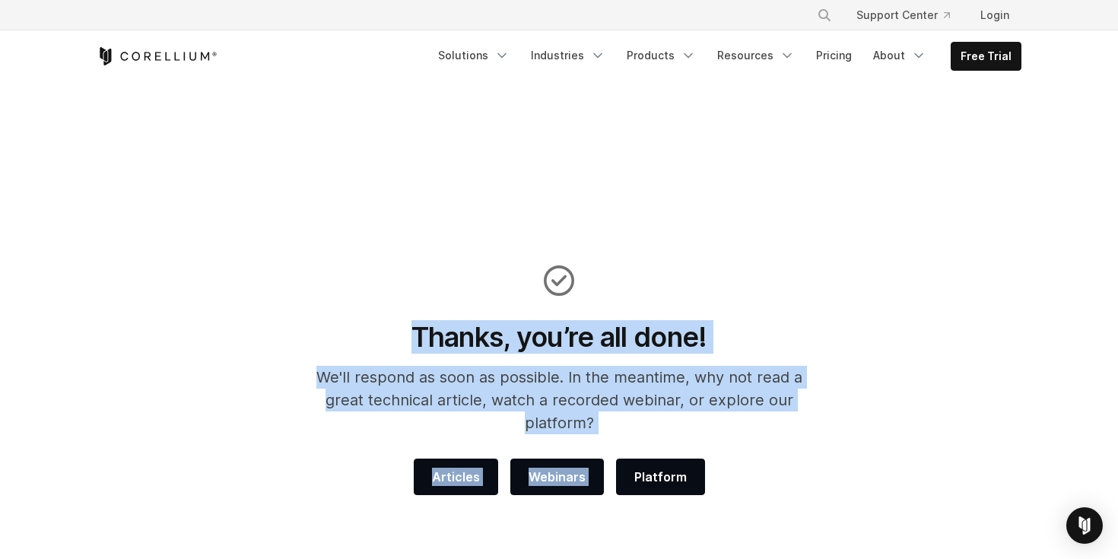
drag, startPoint x: 838, startPoint y: 415, endPoint x: 223, endPoint y: 207, distance: 649.5
click at [223, 207] on section "Thanks, you’re all done! We'll respond as soon as possible. In the meantime, wh…" at bounding box center [559, 380] width 1118 height 595
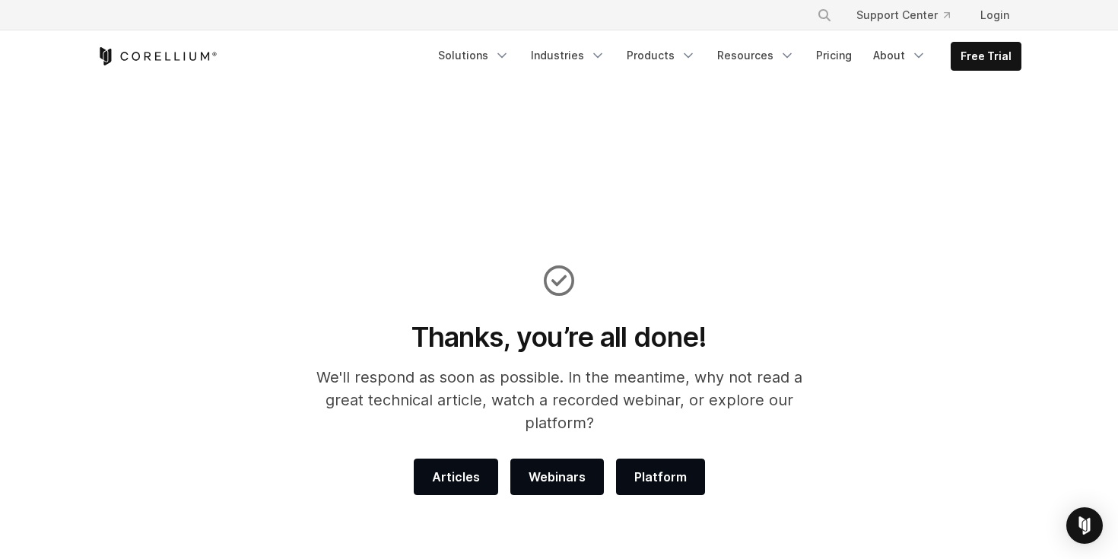
click at [260, 211] on section "Thanks, you’re all done! We'll respond as soon as possible. In the meantime, wh…" at bounding box center [559, 380] width 1118 height 595
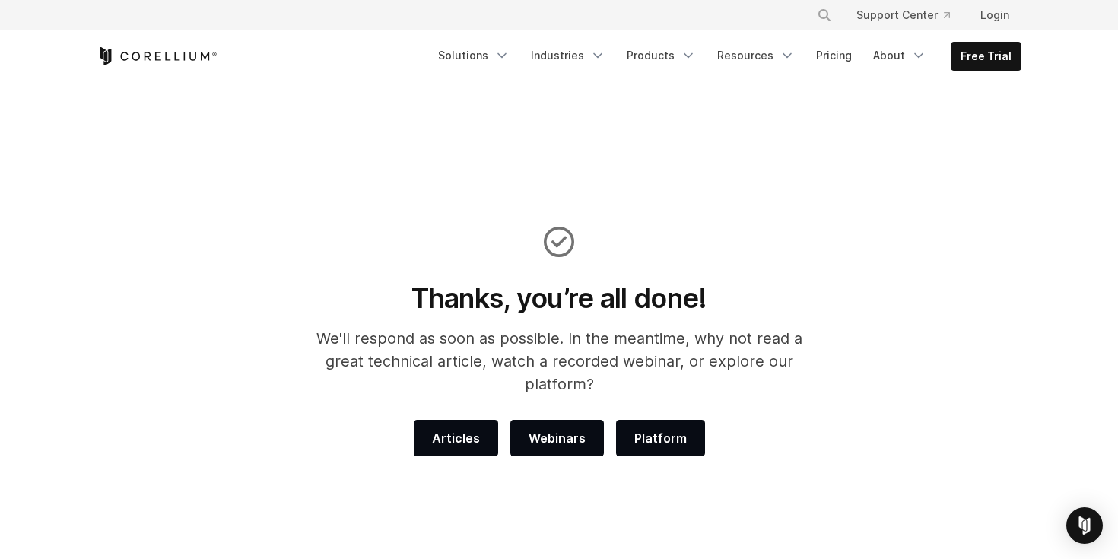
drag, startPoint x: 387, startPoint y: 316, endPoint x: 1117, endPoint y: 574, distance: 774.2
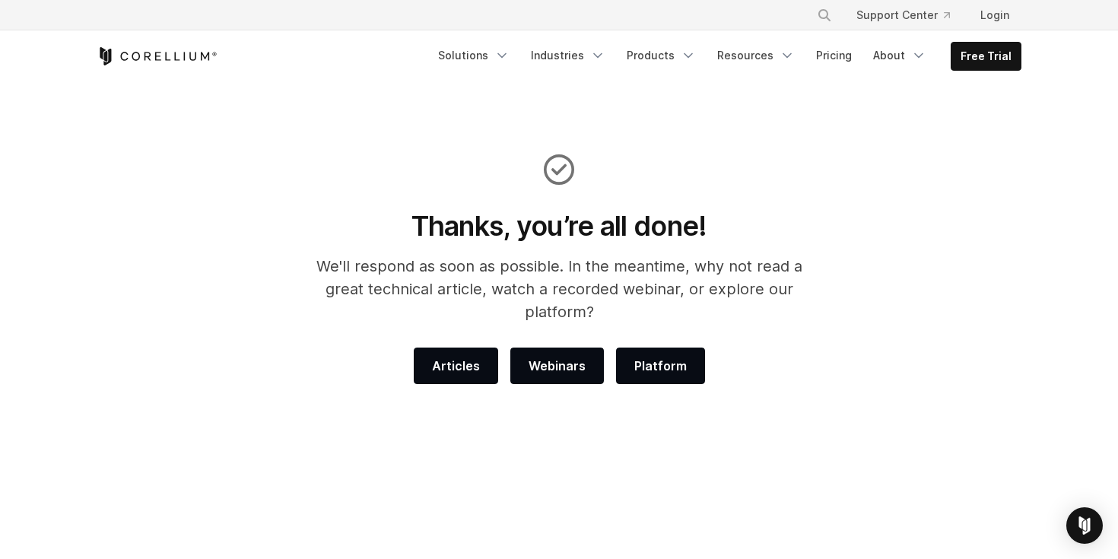
click at [820, 447] on section "Thanks, you’re all done! We'll respond as soon as possible. In the meantime, wh…" at bounding box center [559, 269] width 1118 height 595
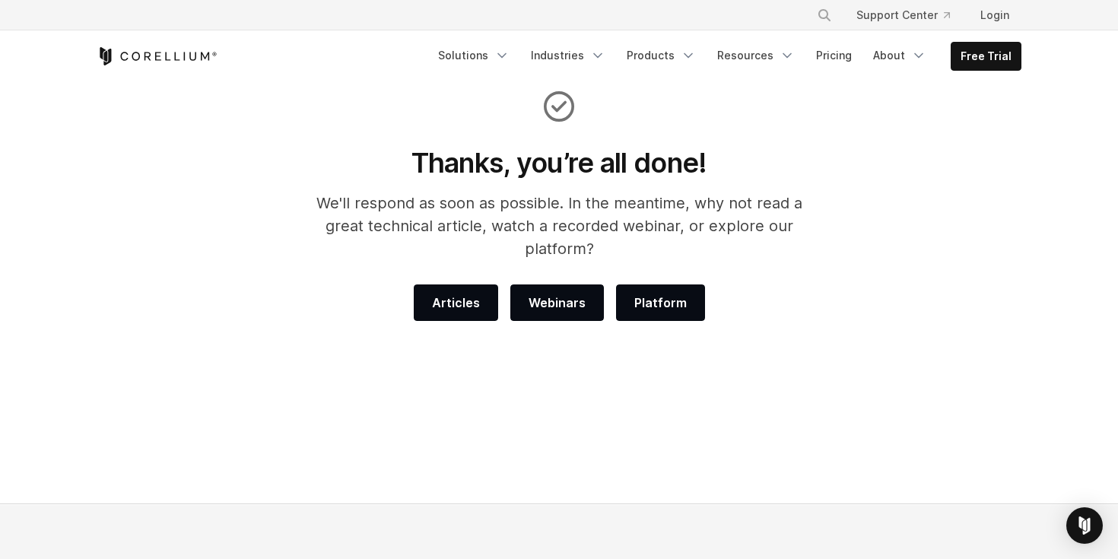
scroll to position [159, 0]
